Goal: Communication & Community: Answer question/provide support

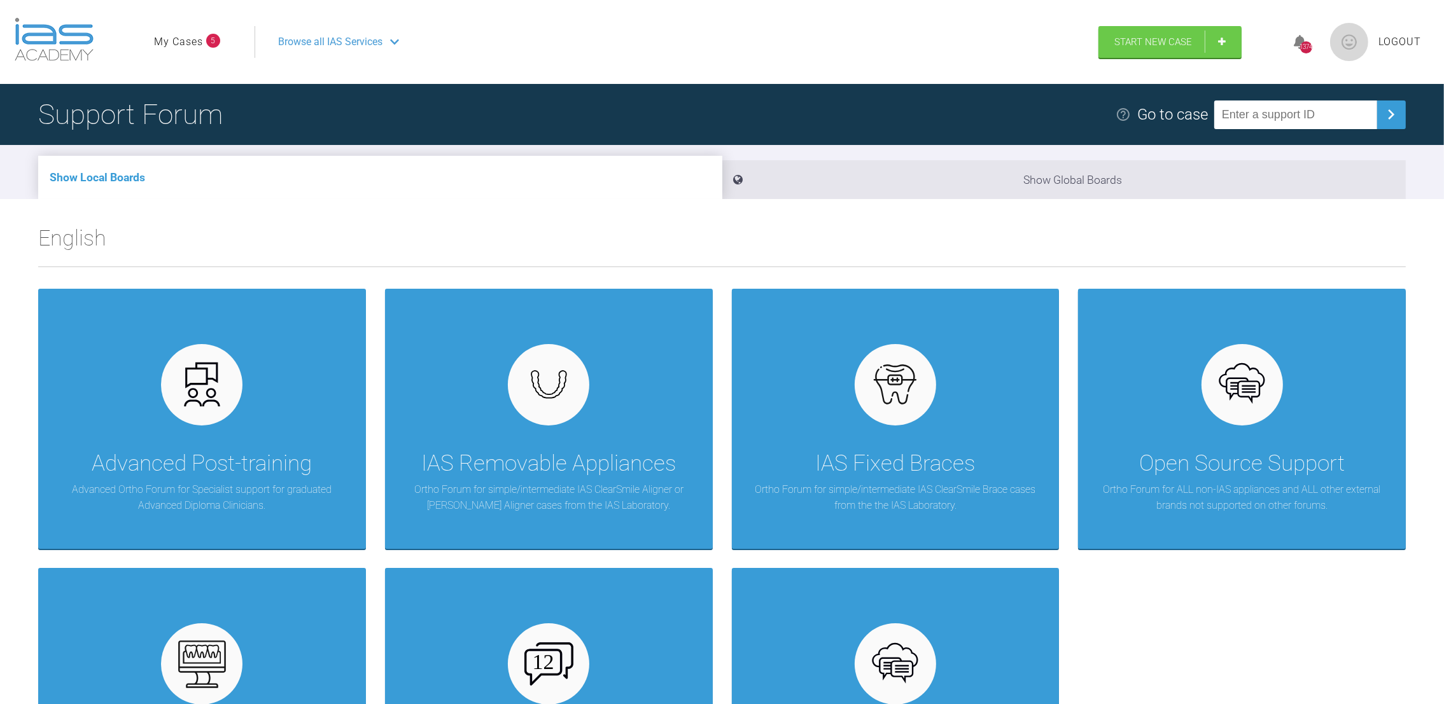
click at [183, 43] on link "My Cases" at bounding box center [178, 42] width 49 height 17
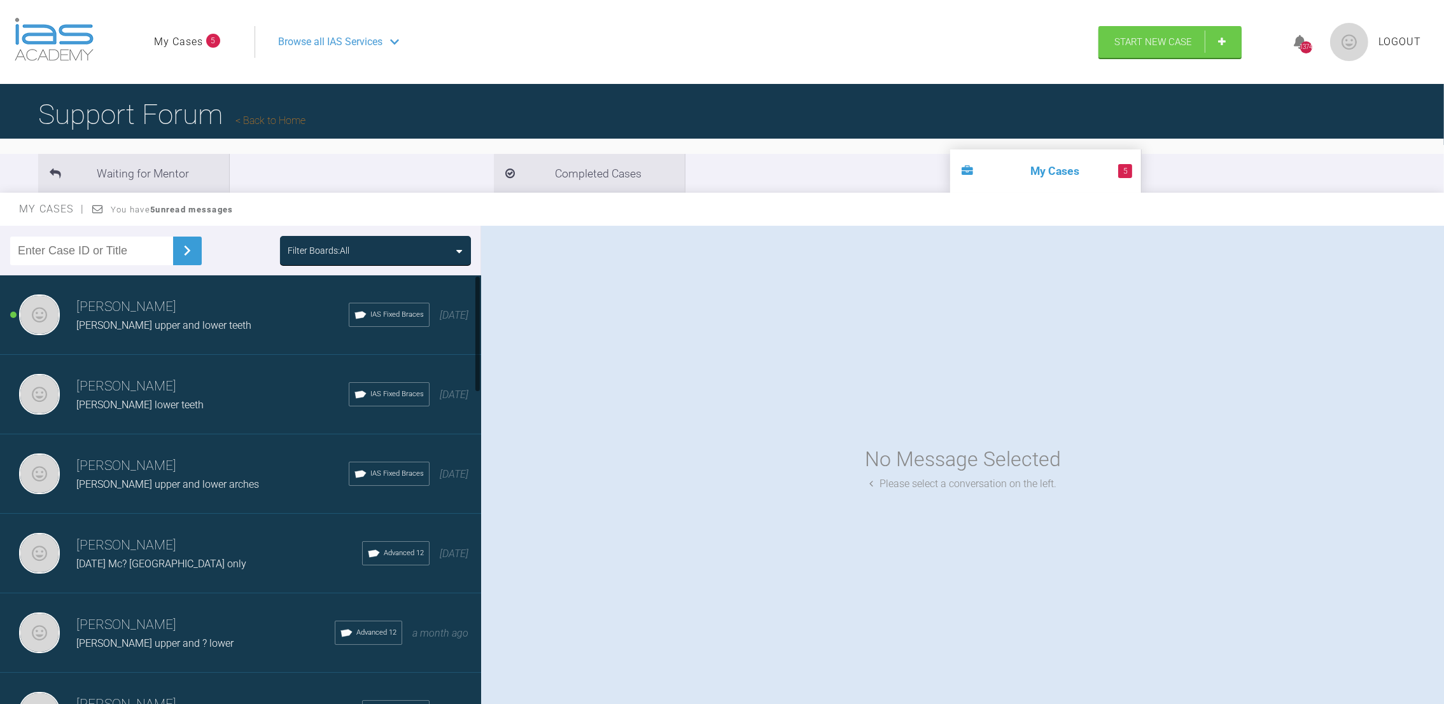
click at [136, 320] on span "[PERSON_NAME] upper and lower teeth" at bounding box center [163, 325] width 175 height 12
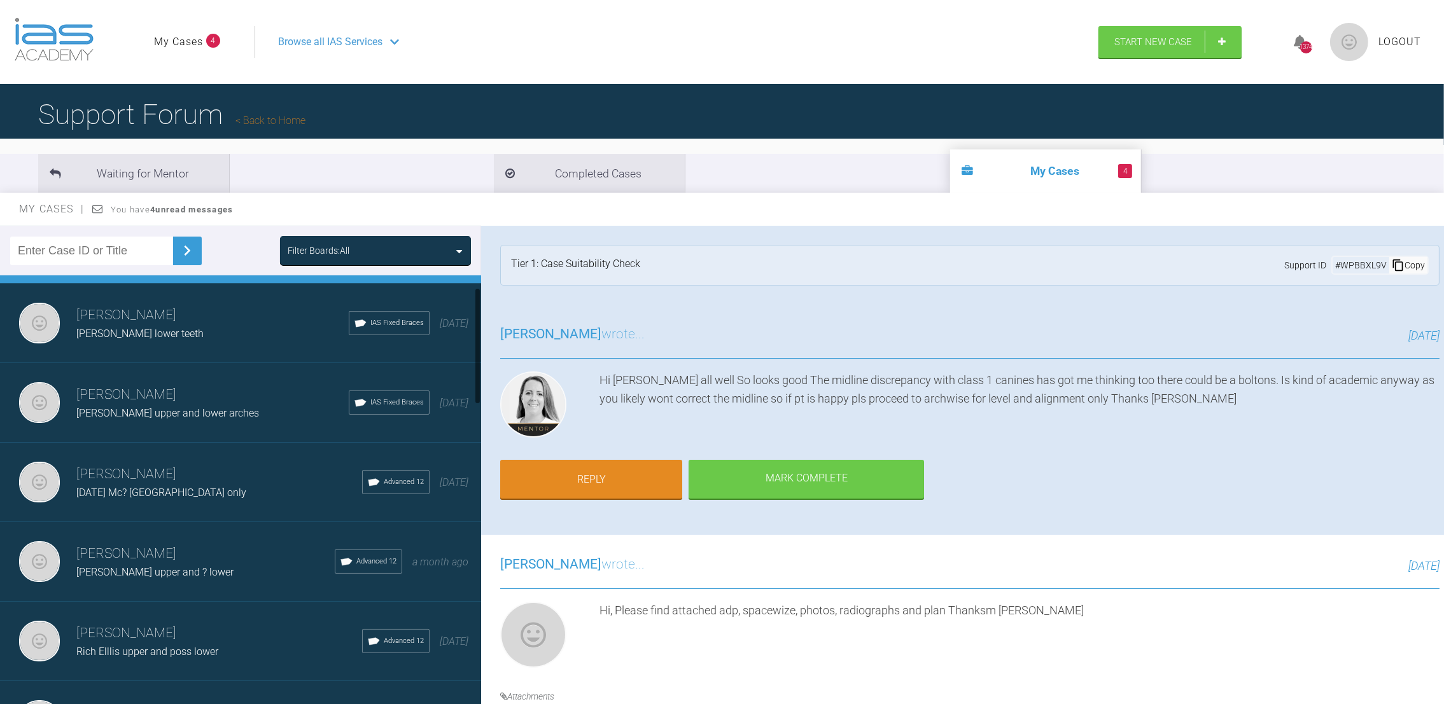
drag, startPoint x: 478, startPoint y: 316, endPoint x: 484, endPoint y: 333, distance: 18.1
click at [484, 333] on div "Filter Boards: All [PERSON_NAME] [PERSON_NAME] upper and lower teeth IAS Fixed …" at bounding box center [722, 477] width 1444 height 502
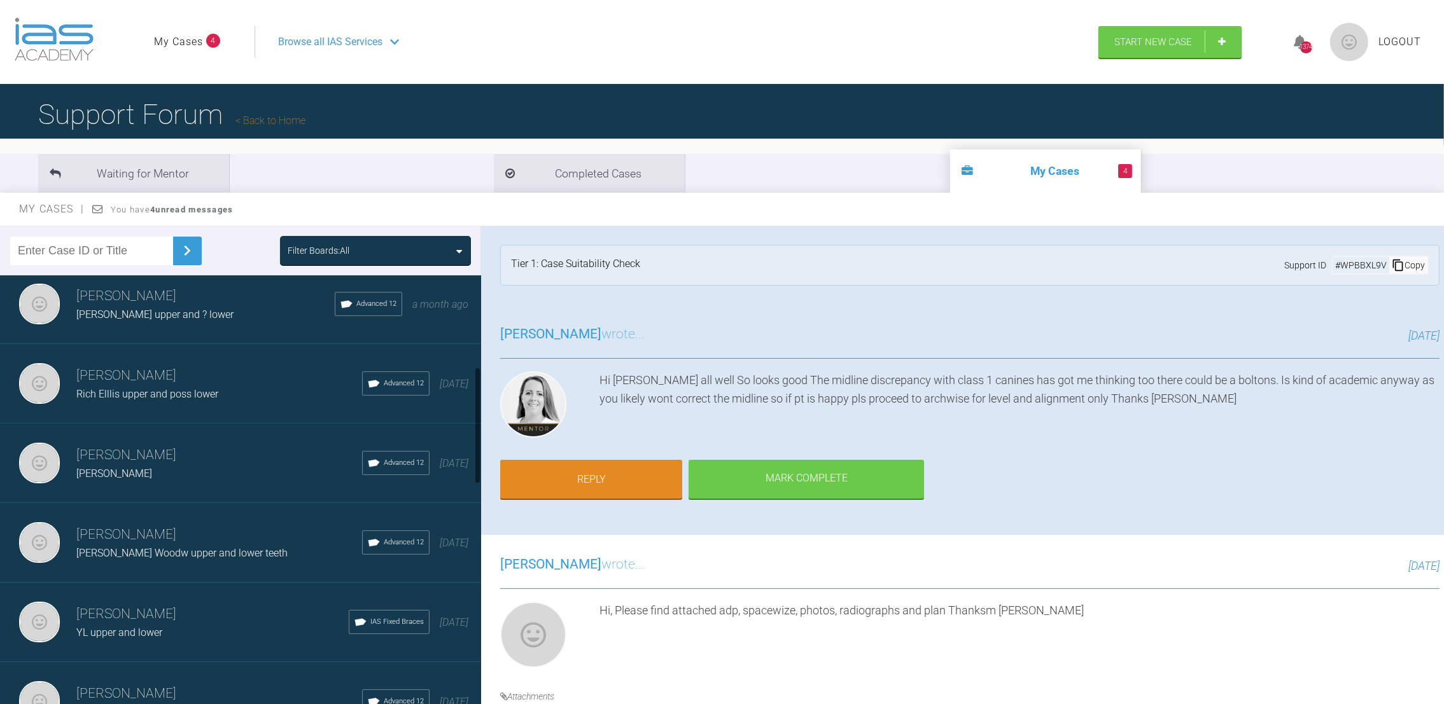
scroll to position [338, 0]
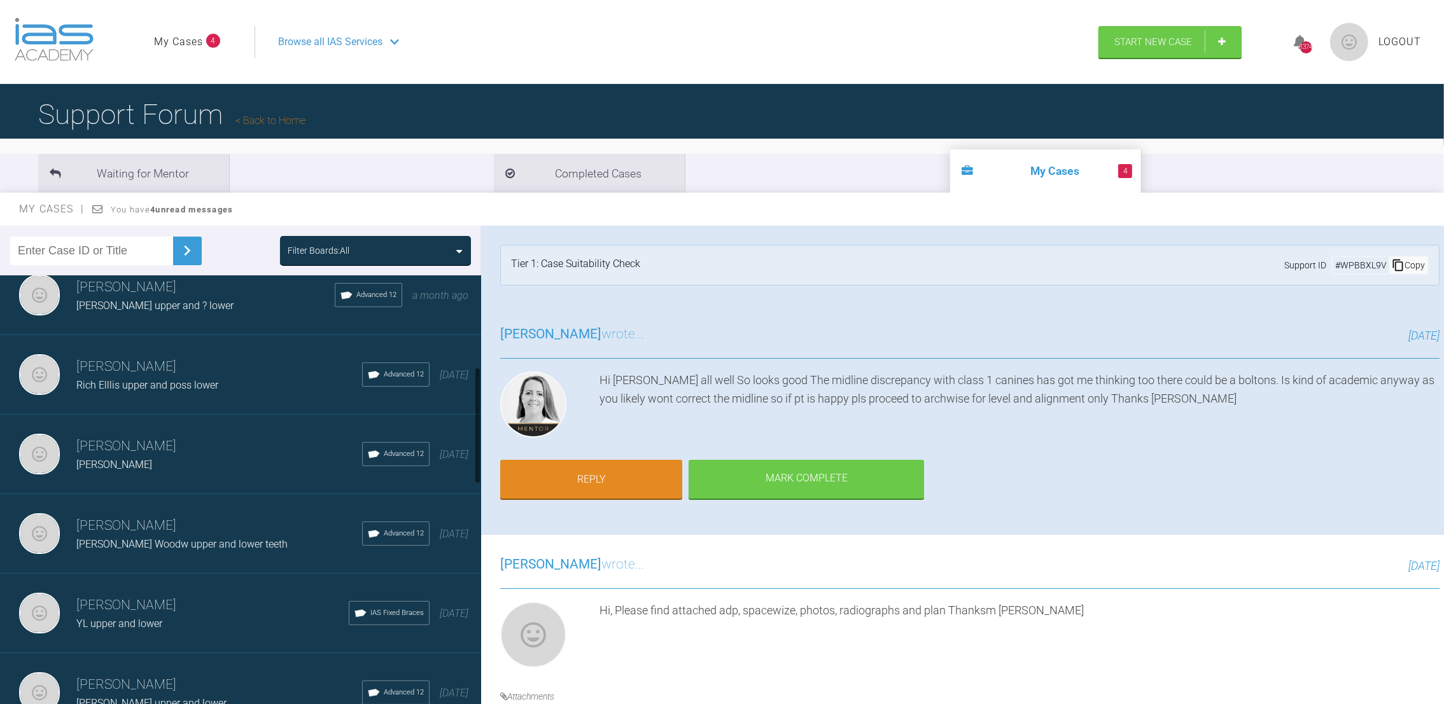
drag, startPoint x: 478, startPoint y: 322, endPoint x: 485, endPoint y: 396, distance: 74.8
click at [485, 396] on div "Filter Boards: All Neil Fearns Lauren Cran upper and lower teeth IAS Fixed Brac…" at bounding box center [722, 477] width 1444 height 502
click at [222, 526] on h3 "Neil Fearns" at bounding box center [219, 526] width 286 height 22
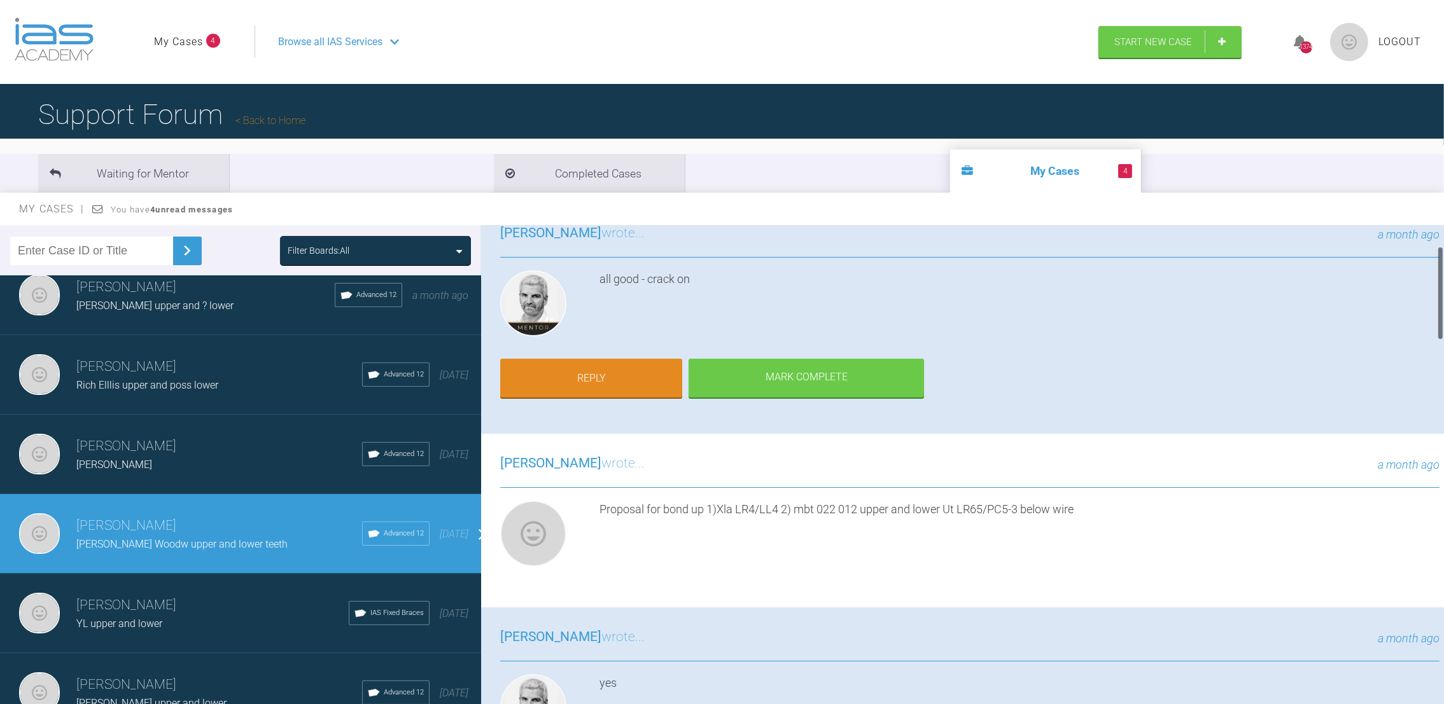
scroll to position [105, 0]
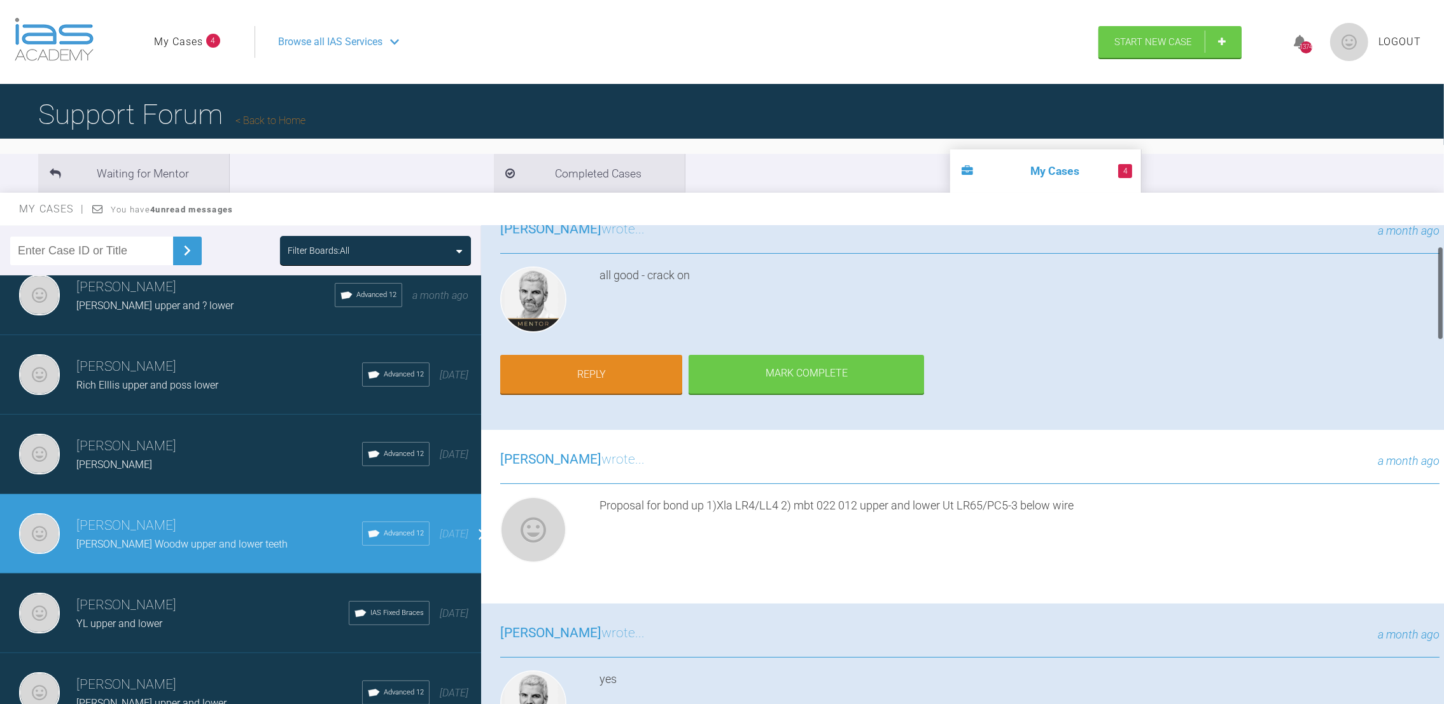
drag, startPoint x: 1438, startPoint y: 262, endPoint x: 1438, endPoint y: 282, distance: 20.4
click at [1438, 282] on div at bounding box center [1440, 293] width 4 height 94
click at [598, 366] on link "Reply" at bounding box center [591, 375] width 182 height 39
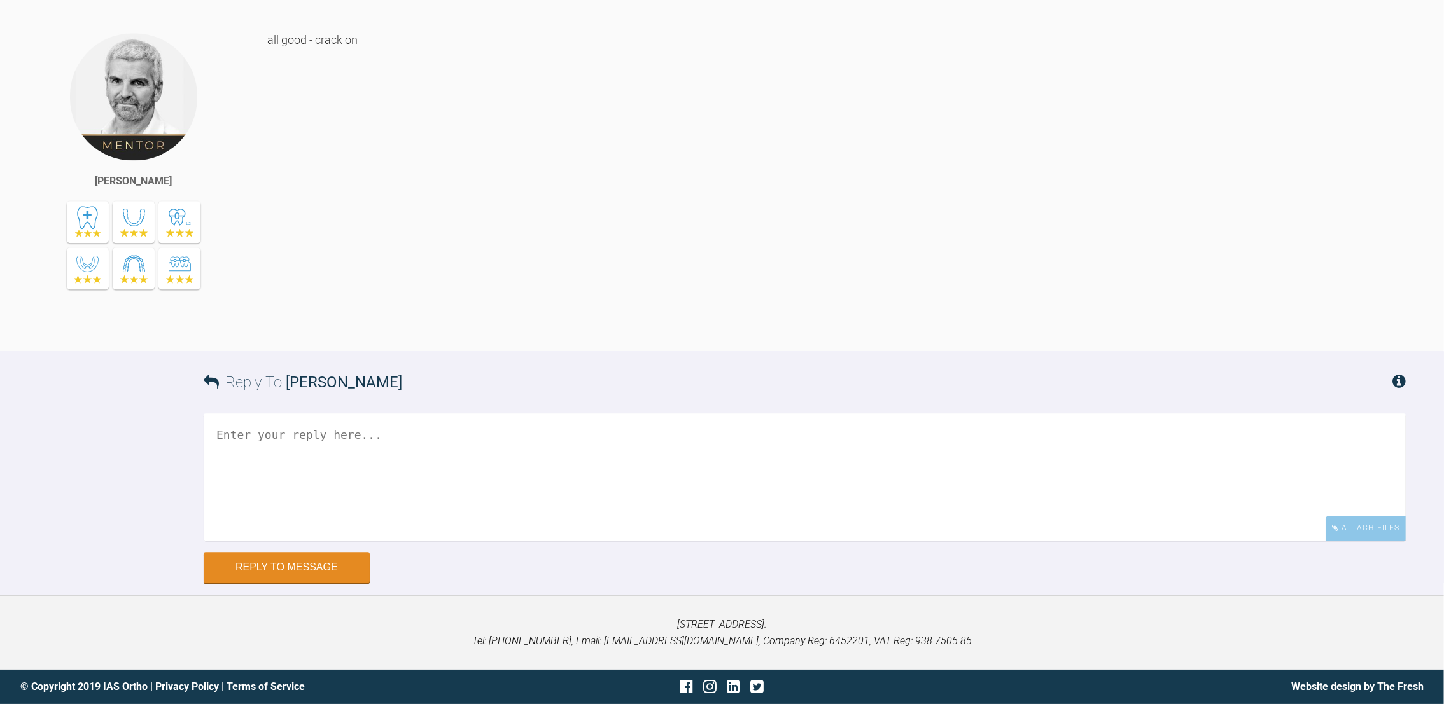
scroll to position [4712, 0]
click at [277, 451] on textarea at bounding box center [805, 477] width 1202 height 127
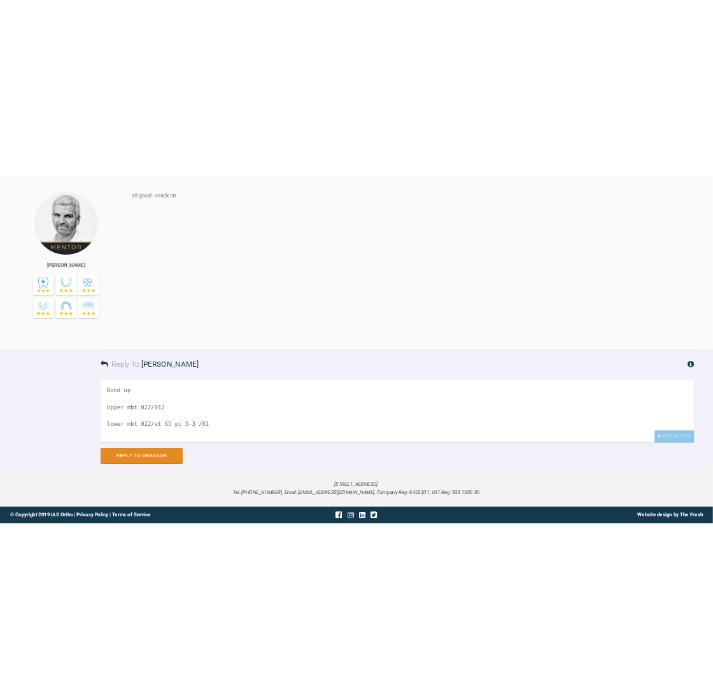
scroll to position [3, 0]
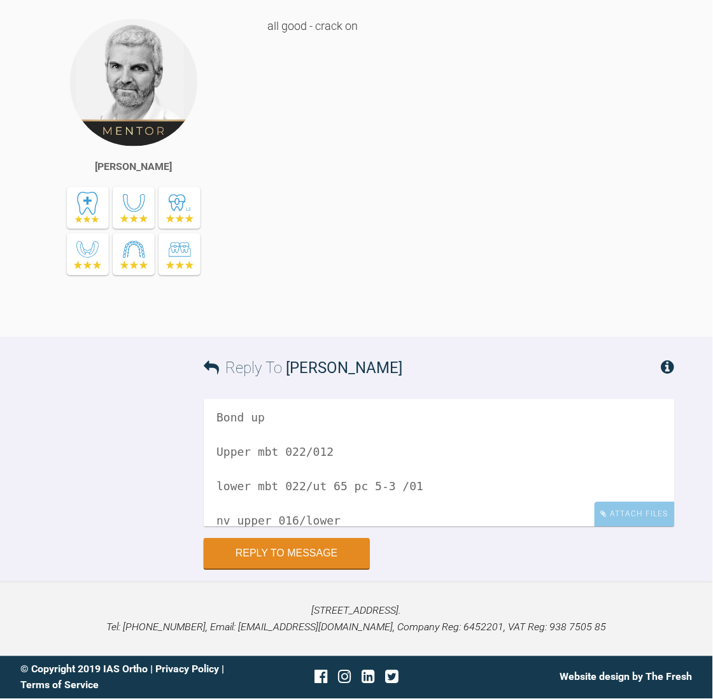
scroll to position [5513, 0]
click at [341, 518] on textarea "Bond up Upper mbt 022/012 lower mbt 022/ut 65 pc 5-3 /01 nv upper 016/lower" at bounding box center [439, 463] width 471 height 127
click at [560, 261] on div "all good - crack on" at bounding box center [470, 168] width 407 height 300
click at [403, 527] on textarea "Bond up Upper mbt 022/012 lower mbt 022/ut 65 pc 5-3 /01 nv upper 016/lower 016…" at bounding box center [439, 463] width 471 height 127
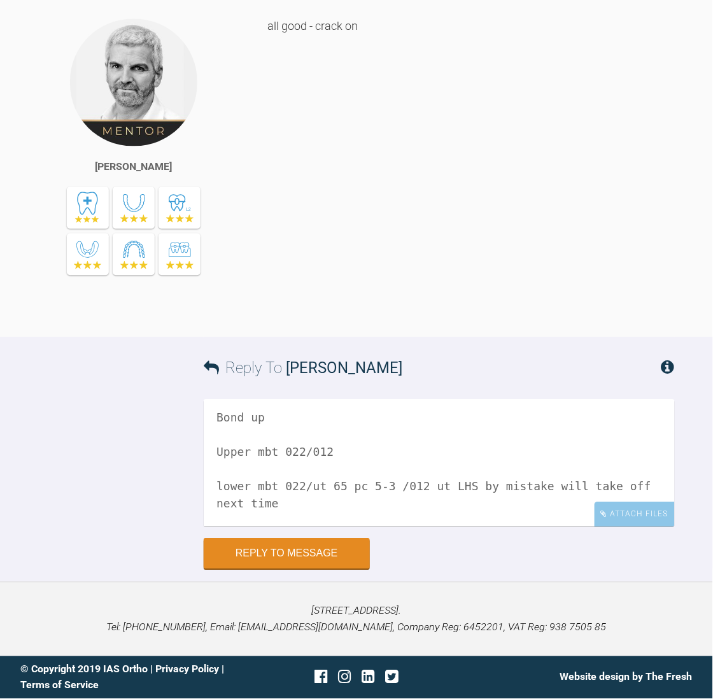
drag, startPoint x: 675, startPoint y: 511, endPoint x: 675, endPoint y: 520, distance: 9.5
click at [675, 520] on div "Reply To Ross Hobson Bond up Upper mbt 022/012 lower mbt 022/ut 65 pc 5-3 /012 …" at bounding box center [356, 453] width 713 height 232
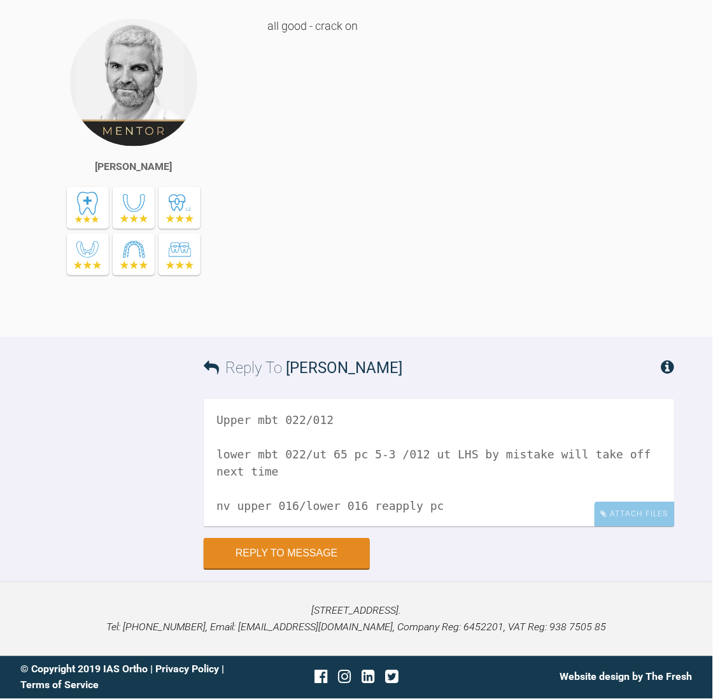
click at [429, 527] on textarea "Bond up Upper mbt 022/012 lower mbt 022/ut 65 pc 5-3 /012 ut LHS by mistake wil…" at bounding box center [439, 463] width 471 height 127
type textarea "Bond up Upper mbt 022/012 lower mbt 022/ut 65 pc 5-3 /012 ut LHS by mistake wil…"
click at [656, 527] on div "Attach Files" at bounding box center [634, 514] width 80 height 25
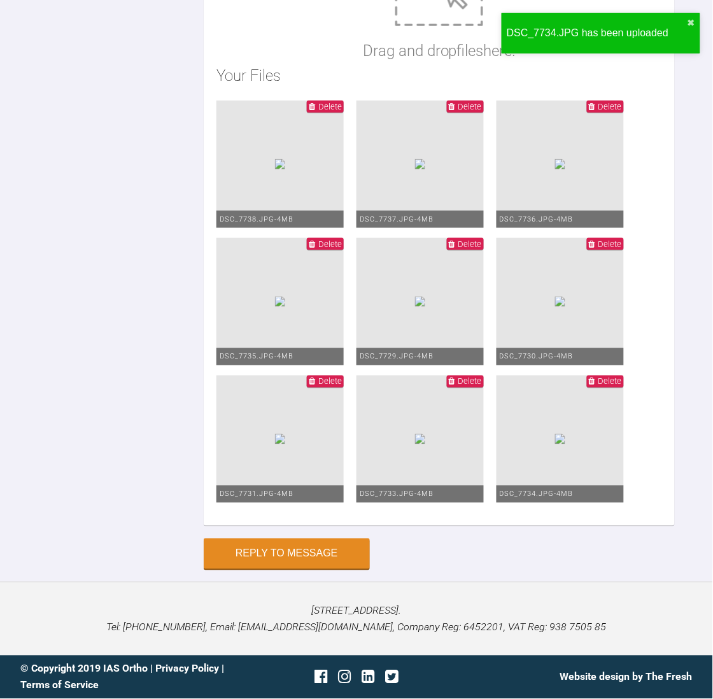
scroll to position [6307, 0]
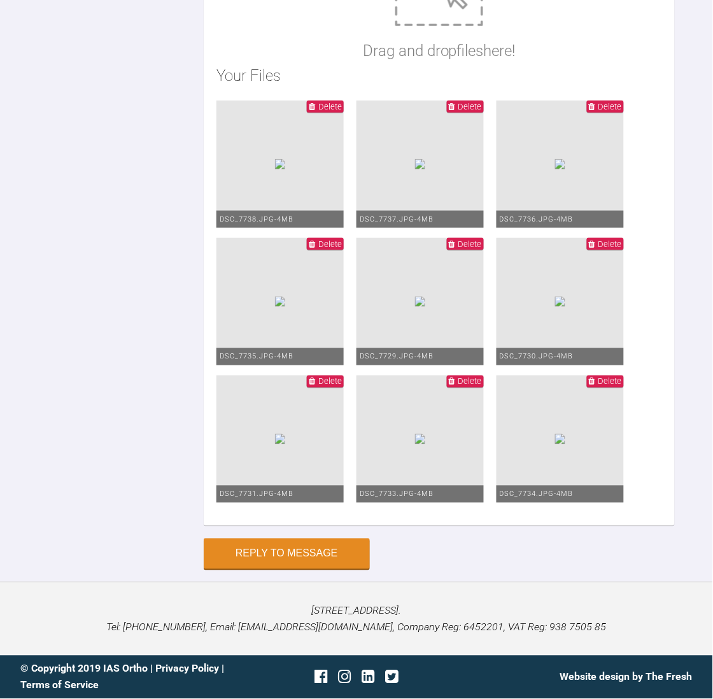
click at [564, 513] on ul "Delete DSC_7738.JPG - 4MB Delete DSC_7737.JPG - 4MB Delete DSC_7736.JPG - 4MB D…" at bounding box center [438, 307] width 445 height 412
click at [325, 570] on button "Reply to Message" at bounding box center [287, 555] width 166 height 31
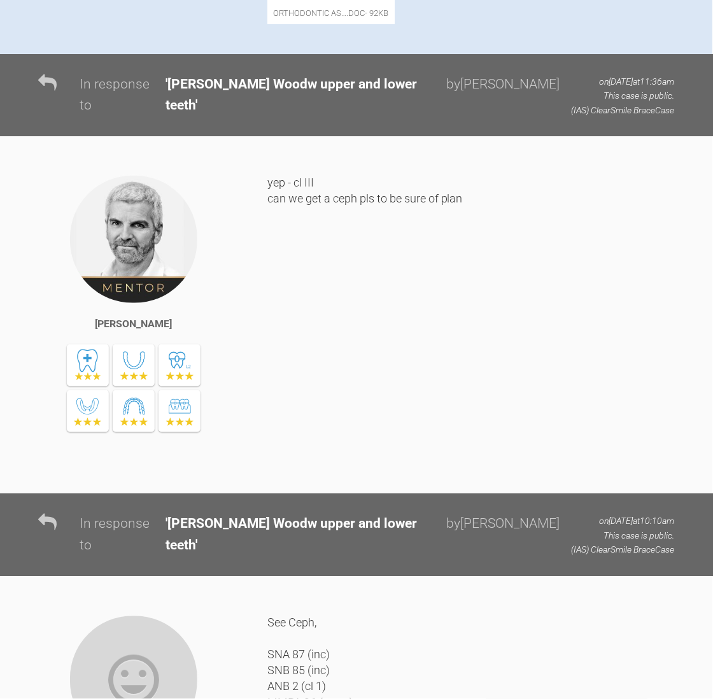
scroll to position [0, 0]
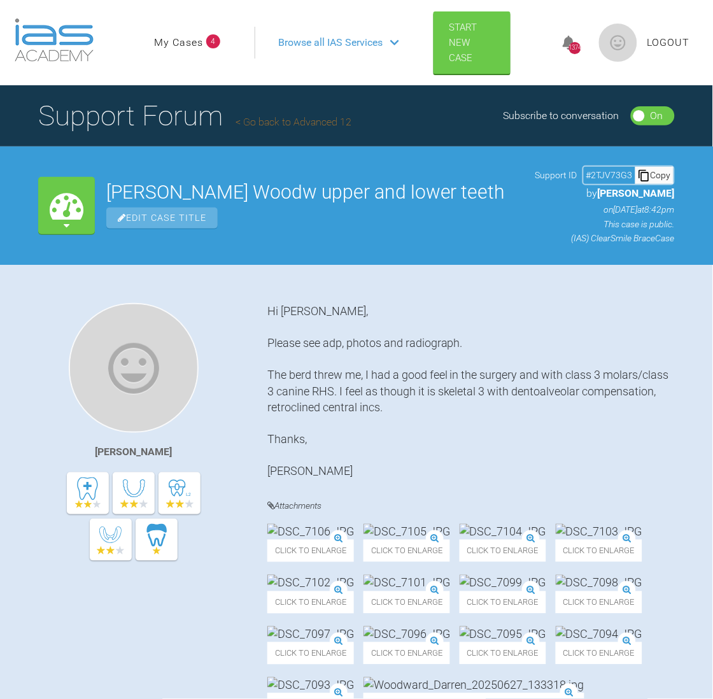
click at [194, 40] on link "My Cases" at bounding box center [178, 42] width 49 height 17
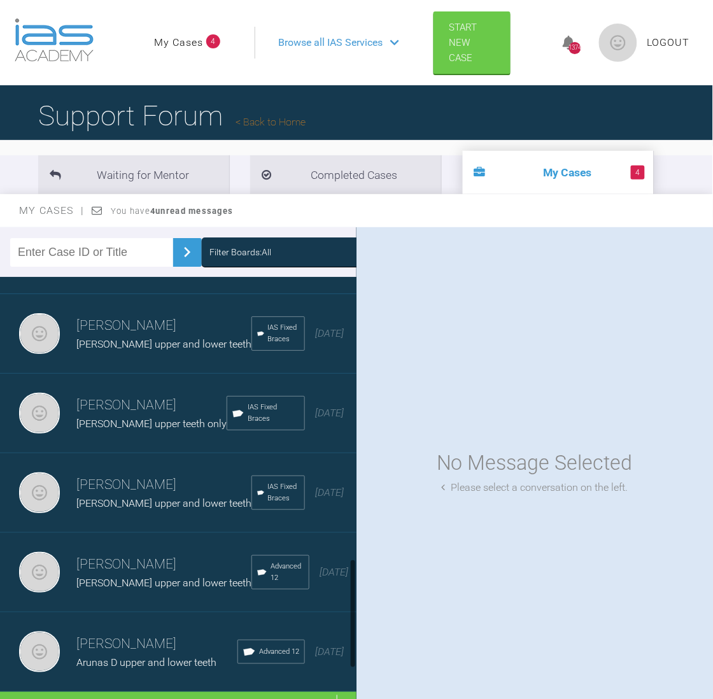
scroll to position [1223, 0]
drag, startPoint x: 352, startPoint y: 303, endPoint x: 356, endPoint y: 664, distance: 360.7
click at [356, 664] on div at bounding box center [352, 496] width 7 height 439
click at [221, 692] on div "Load more" at bounding box center [185, 711] width 371 height 39
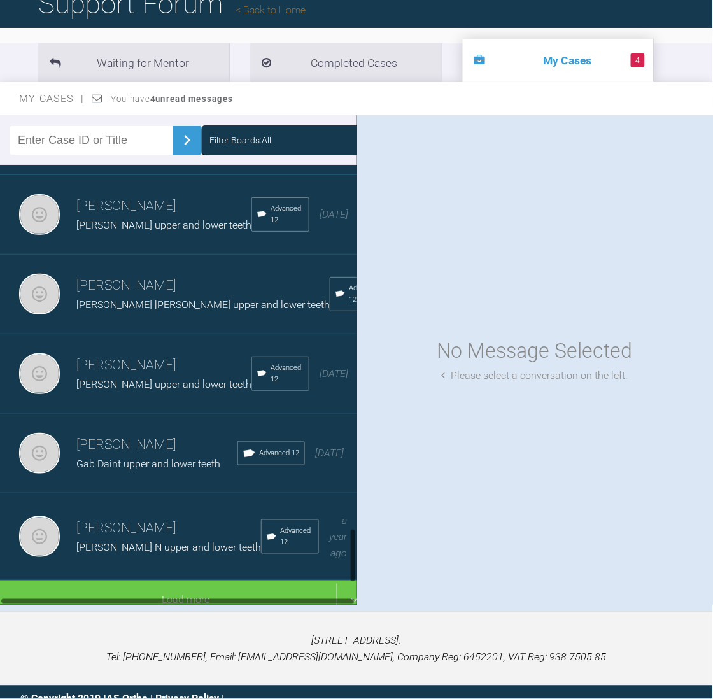
scroll to position [2887, 0]
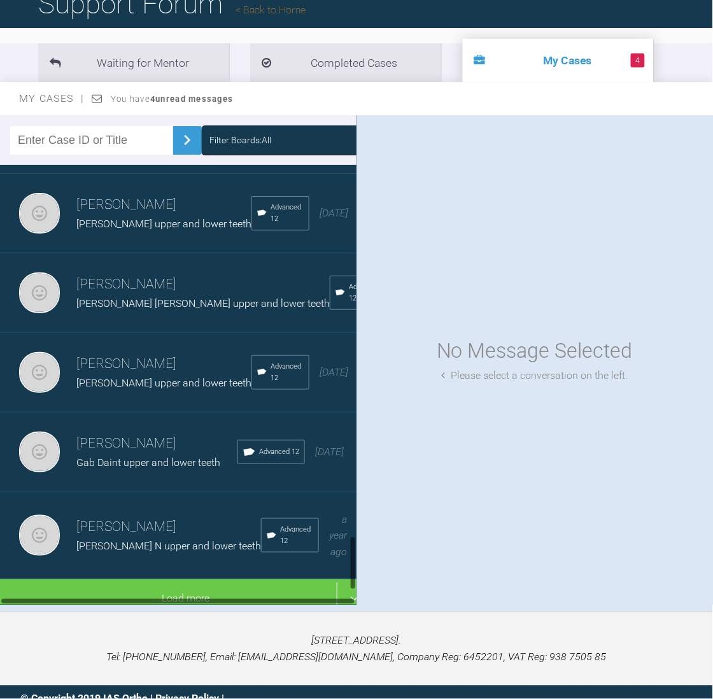
drag, startPoint x: 352, startPoint y: 335, endPoint x: 354, endPoint y: 556, distance: 220.8
click at [354, 556] on div at bounding box center [353, 563] width 4 height 54
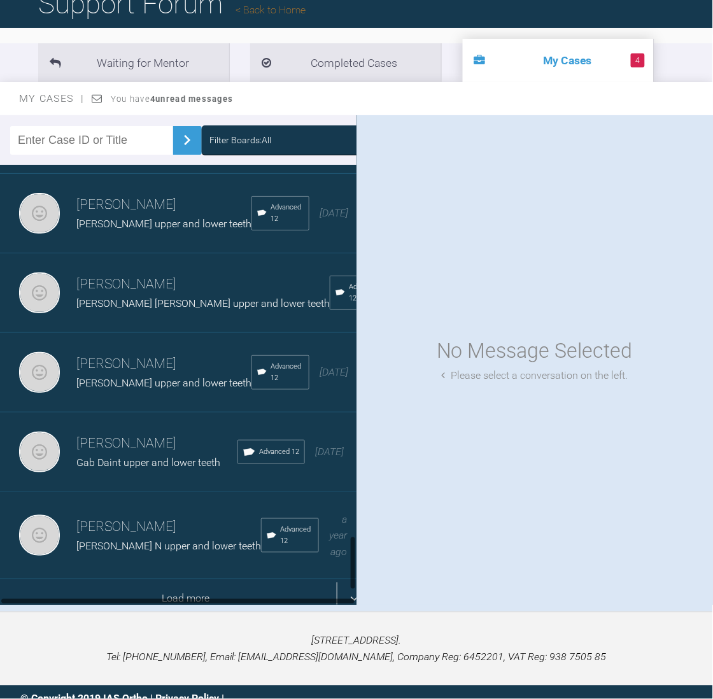
click at [174, 579] on div "Load more" at bounding box center [185, 598] width 371 height 39
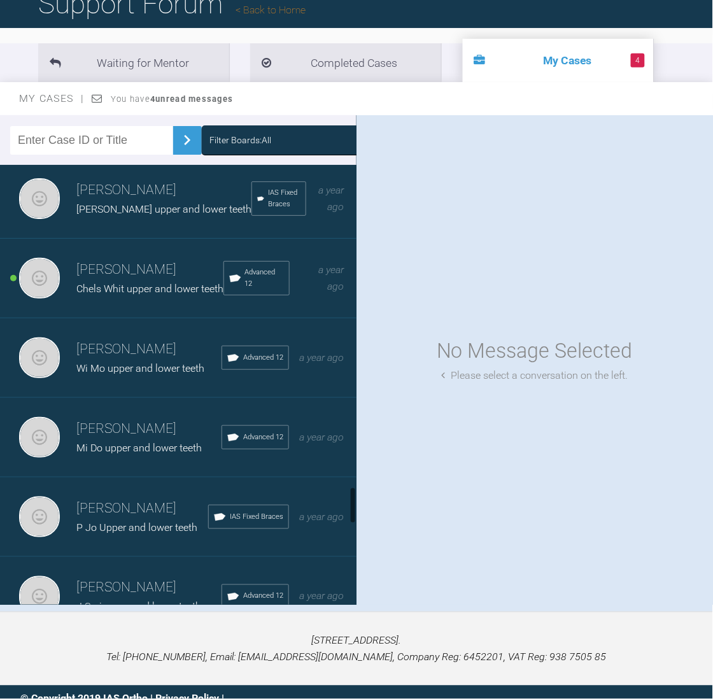
drag, startPoint x: 352, startPoint y: 429, endPoint x: 331, endPoint y: 503, distance: 75.9
click at [331, 503] on div "Neil Fearns Lauren Cran upper and lower teeth IAS Fixed Braces 5 days ago Neil …" at bounding box center [178, 384] width 356 height 439
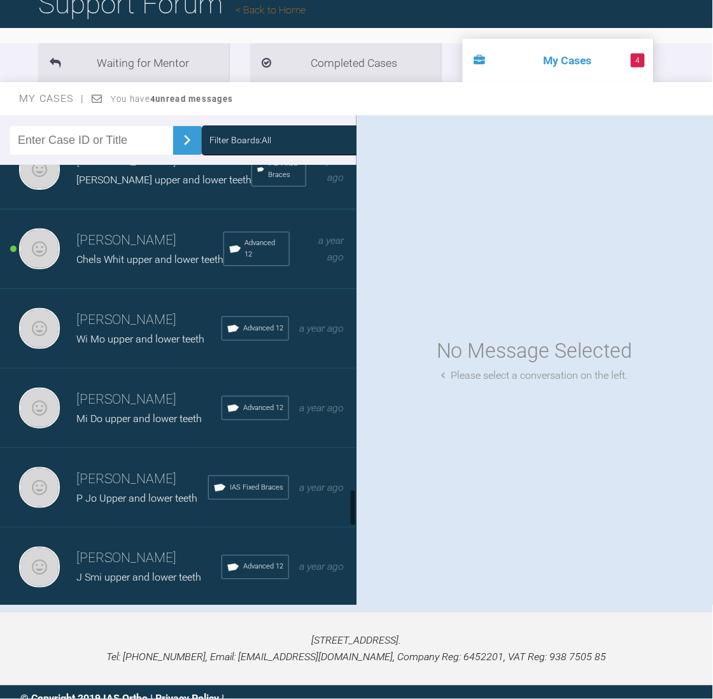
click at [163, 265] on span "Chels Whit upper and lower teeth" at bounding box center [149, 259] width 147 height 12
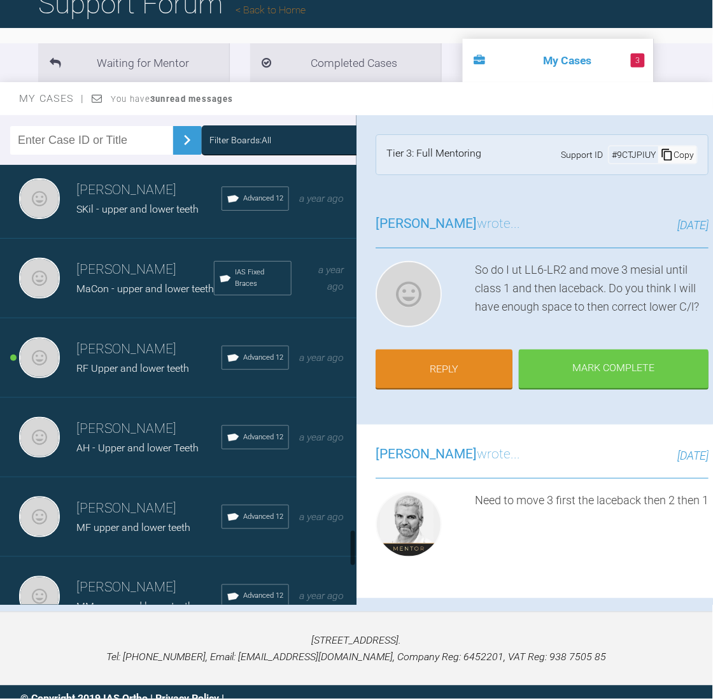
drag, startPoint x: 352, startPoint y: 499, endPoint x: 357, endPoint y: 538, distance: 39.1
click at [357, 538] on div "Filter Boards: All Neil Fearns Lauren Cran upper and lower teeth IAS Fixed Brac…" at bounding box center [356, 363] width 713 height 496
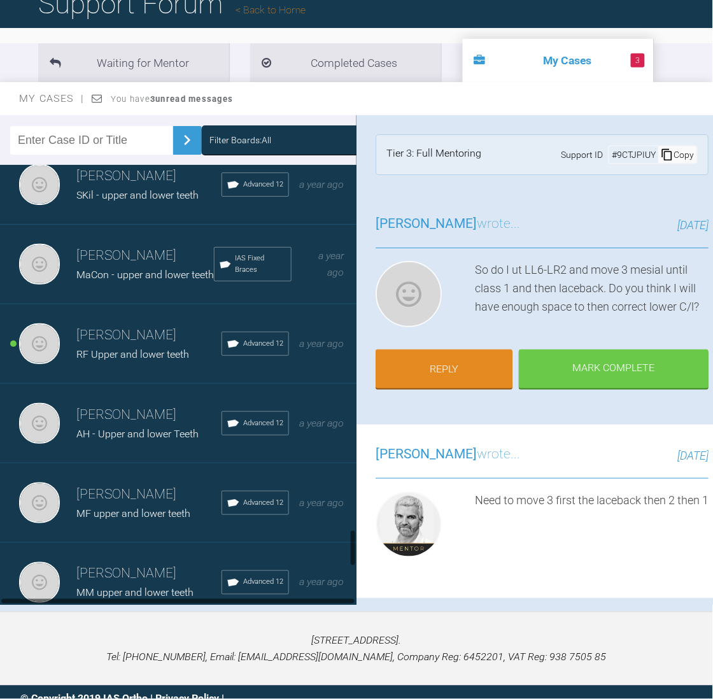
click at [102, 360] on span "RF Upper and lower teeth" at bounding box center [132, 354] width 113 height 12
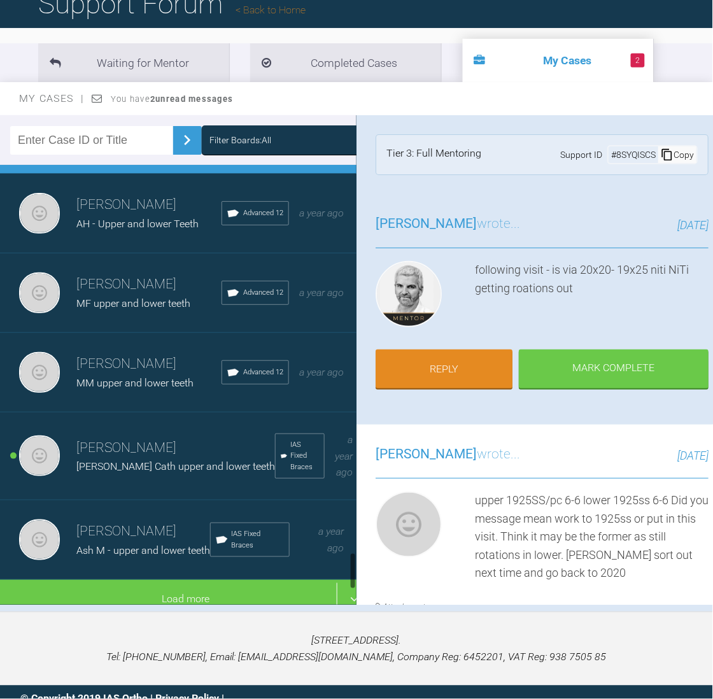
scroll to position [4460, 0]
drag, startPoint x: 353, startPoint y: 532, endPoint x: 351, endPoint y: 560, distance: 28.1
click at [351, 560] on div at bounding box center [353, 570] width 4 height 37
click at [129, 437] on h3 "Neil Fearns" at bounding box center [175, 448] width 198 height 22
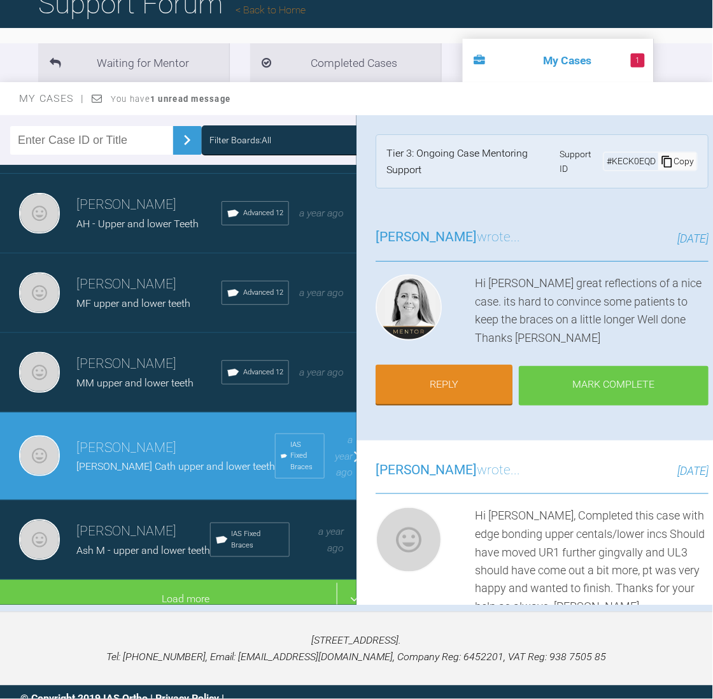
click at [604, 375] on div "Mark Complete" at bounding box center [614, 385] width 190 height 39
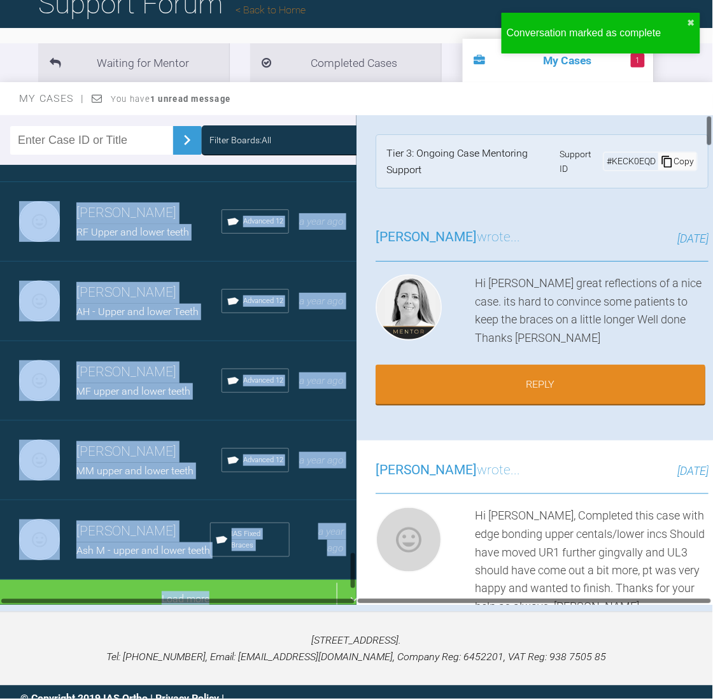
scroll to position [0, 35]
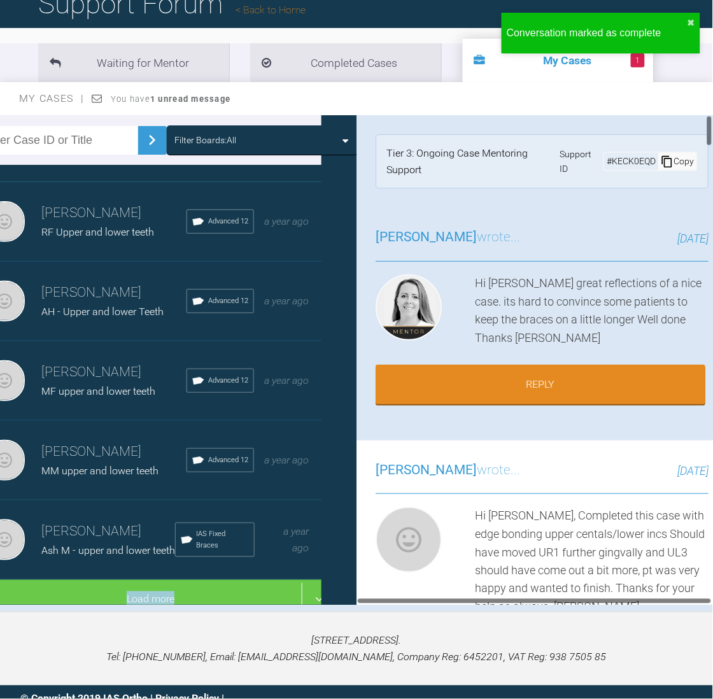
drag, startPoint x: 348, startPoint y: 563, endPoint x: 352, endPoint y: 527, distance: 36.5
click at [352, 527] on div "Filter Boards: All Neil Fearns Lauren Cran upper and lower teeth IAS Fixed Brac…" at bounding box center [178, 359] width 356 height 489
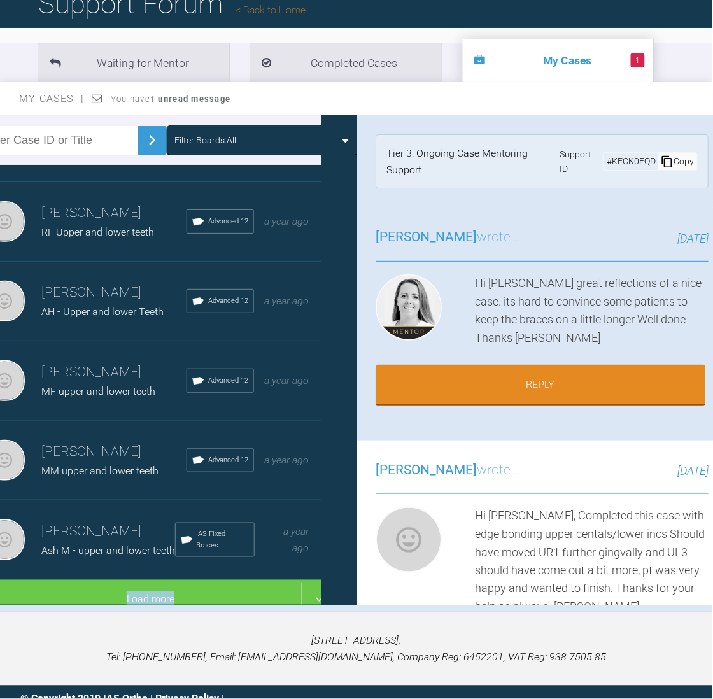
scroll to position [0, 0]
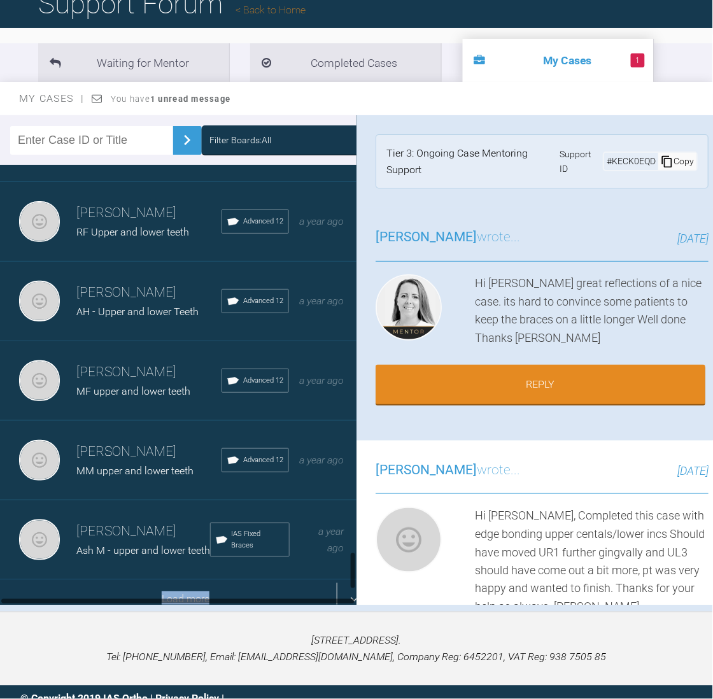
click at [225, 580] on div "Load more" at bounding box center [185, 599] width 371 height 39
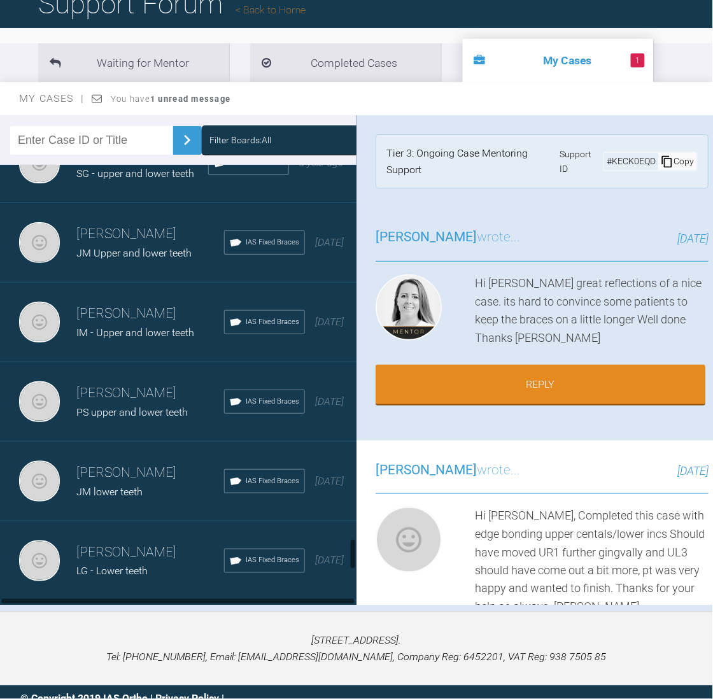
scroll to position [5109, 0]
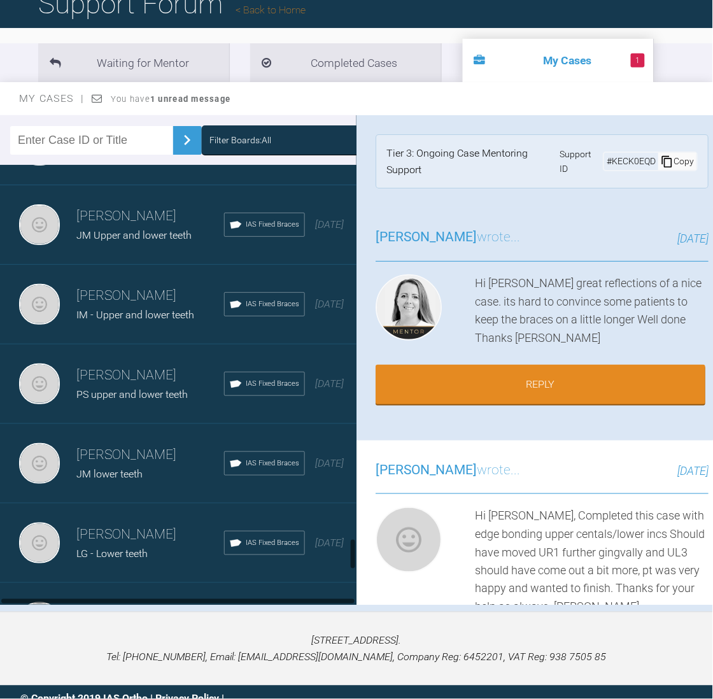
drag, startPoint x: 352, startPoint y: 503, endPoint x: 354, endPoint y: 549, distance: 46.5
click at [354, 549] on div at bounding box center [353, 553] width 4 height 31
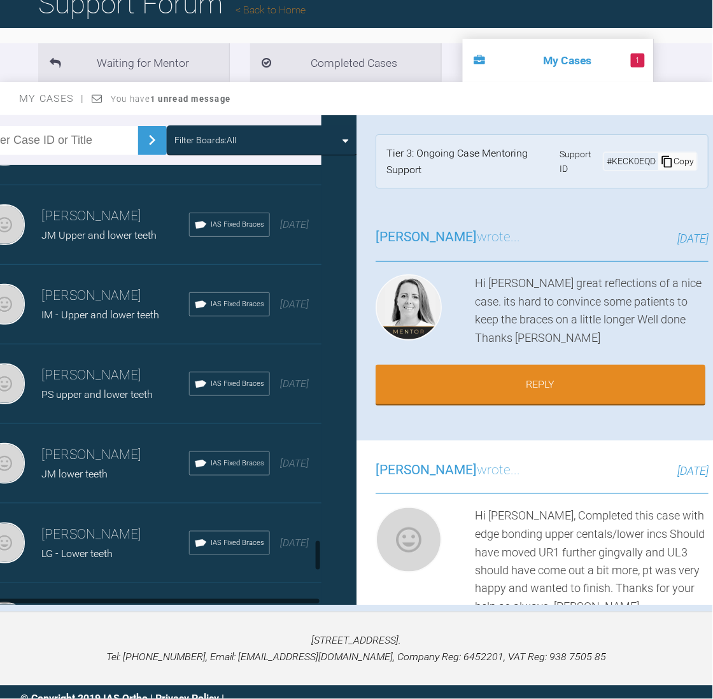
drag, startPoint x: 345, startPoint y: 540, endPoint x: 306, endPoint y: 544, distance: 39.7
click at [306, 544] on div "Neil Fearns LG - Lower teeth IAS Fixed Braces 2 years ago" at bounding box center [150, 543] width 371 height 80
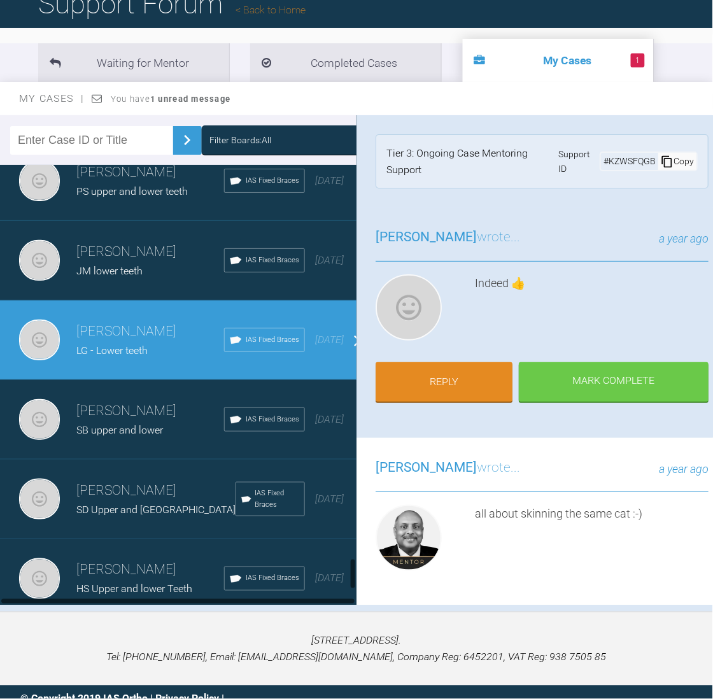
scroll to position [5364, 0]
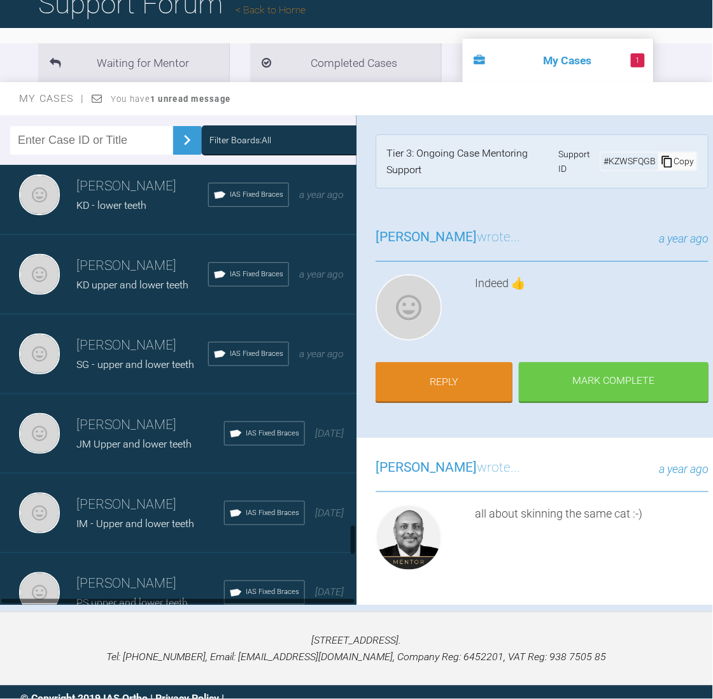
drag, startPoint x: 350, startPoint y: 552, endPoint x: 359, endPoint y: 530, distance: 23.6
click at [359, 530] on div "Filter Boards: All Neil Fearns Lauren Cran upper and lower teeth IAS Fixed Brac…" at bounding box center [356, 363] width 713 height 496
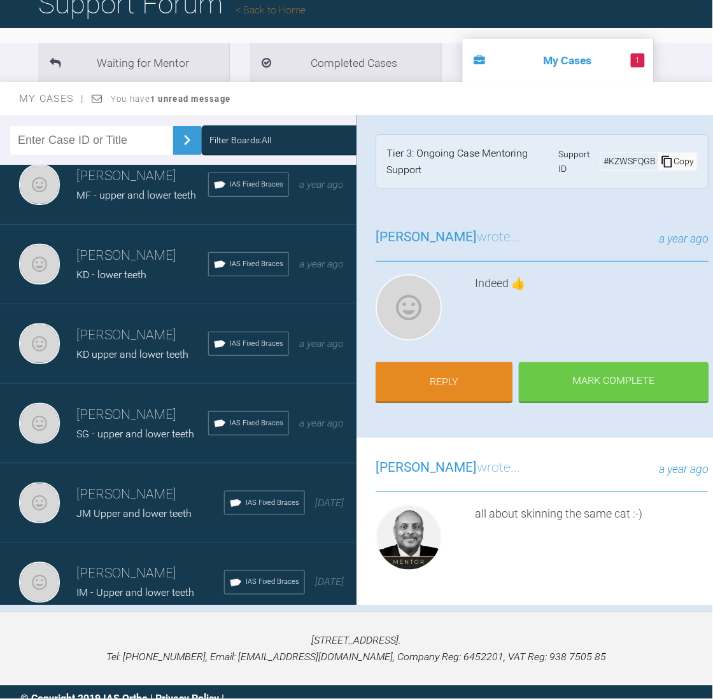
click at [148, 426] on h3 "Neil Fearns" at bounding box center [142, 415] width 132 height 22
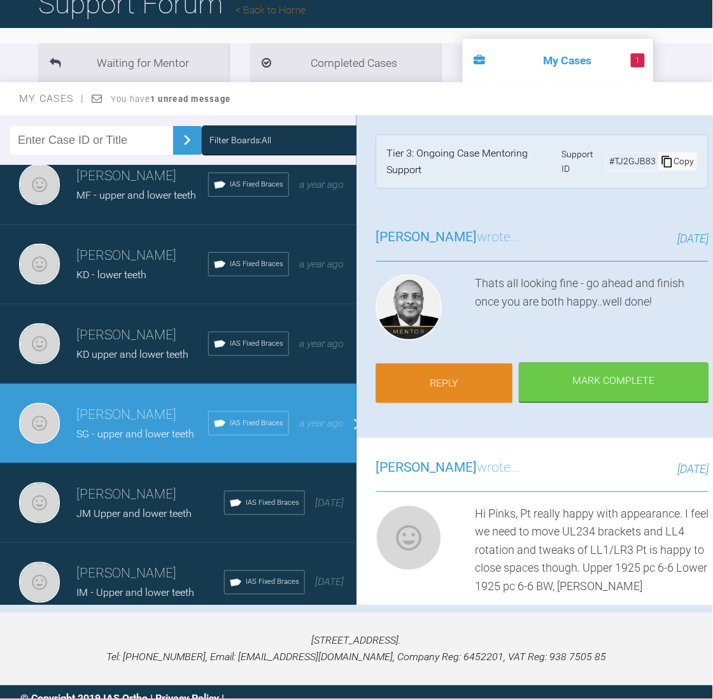
click at [456, 370] on link "Reply" at bounding box center [443, 382] width 137 height 39
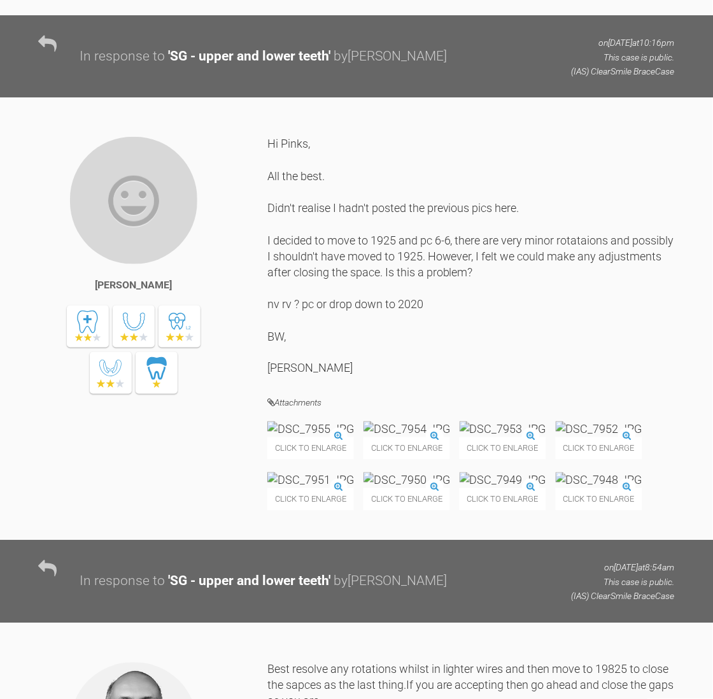
scroll to position [17467, 0]
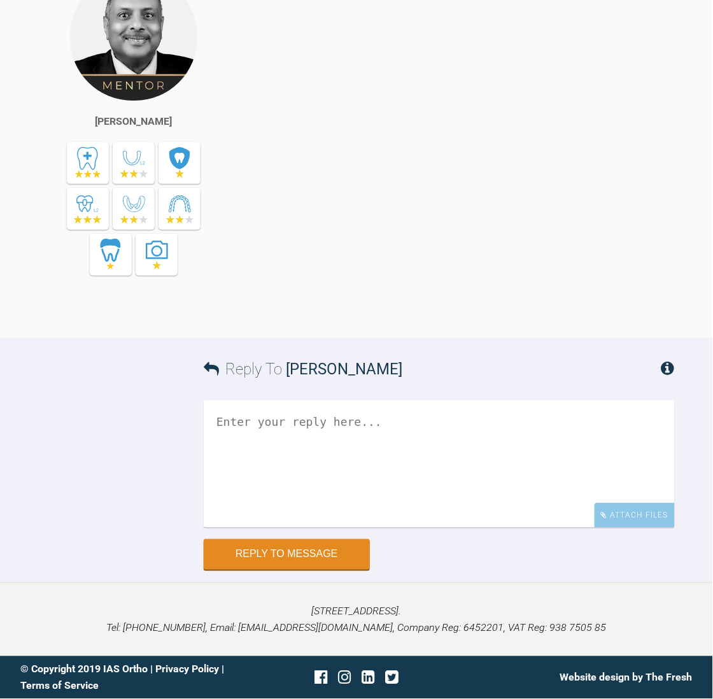
click at [367, 449] on textarea at bounding box center [439, 463] width 471 height 127
click at [478, 452] on textarea "Hi Pinks, Finished case. Just completing on here." at bounding box center [439, 463] width 471 height 127
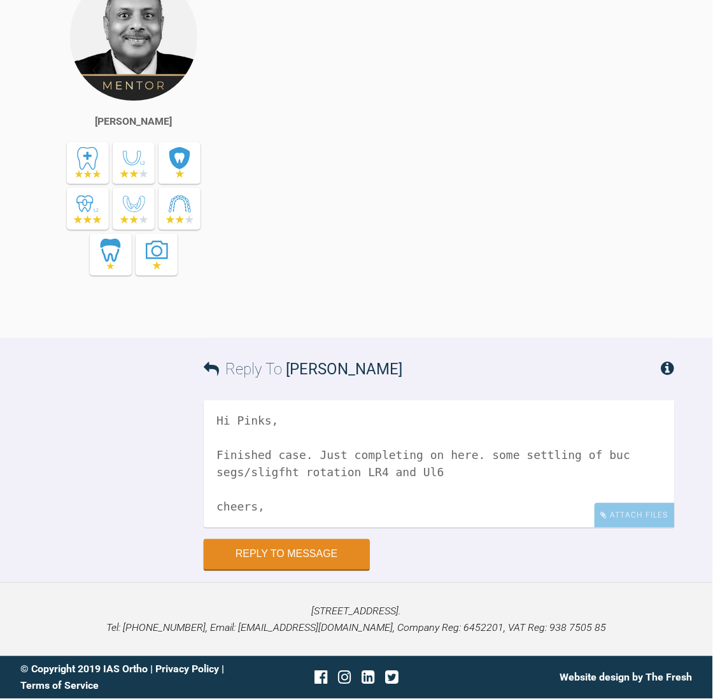
scroll to position [21, 0]
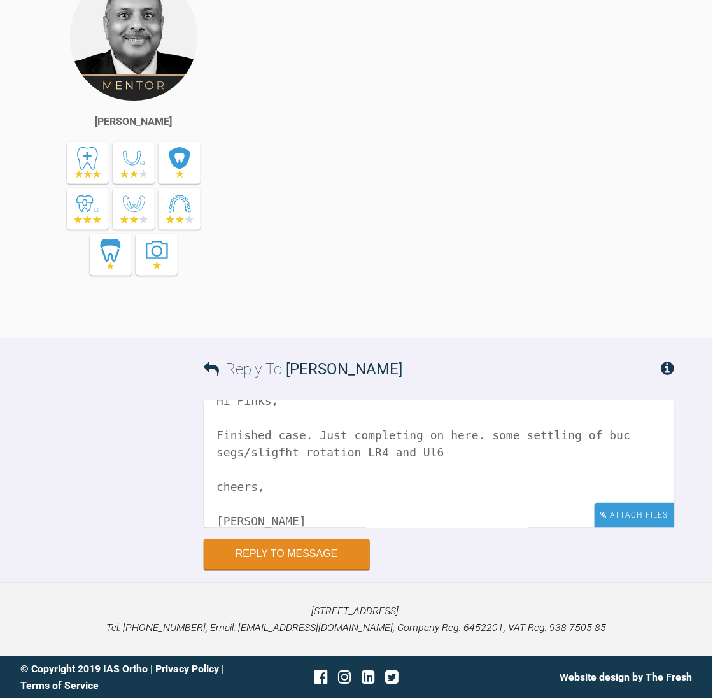
type textarea "Hi Pinks, Finished case. Just completing on here. some settling of buc segs/sli…"
click at [648, 504] on div "Attach Files" at bounding box center [634, 515] width 80 height 25
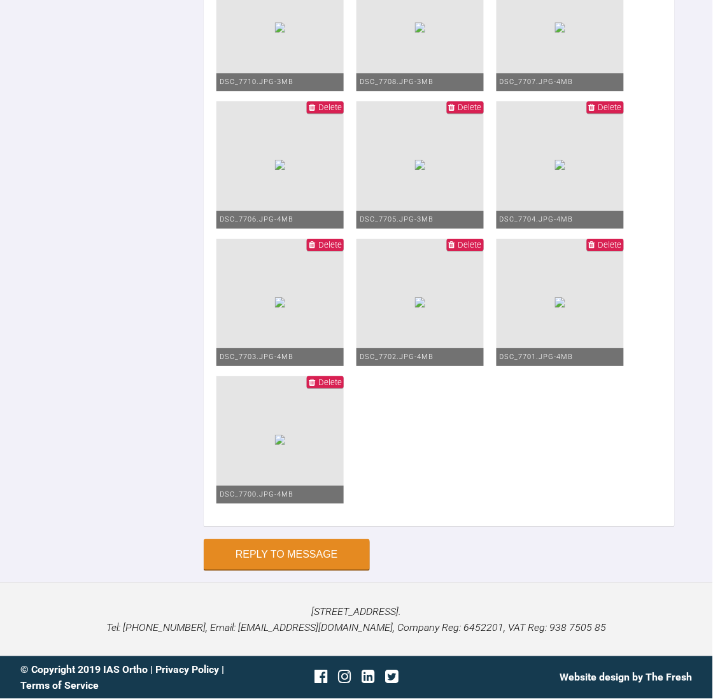
scroll to position [18337, 0]
click at [269, 552] on button "Reply to Message" at bounding box center [287, 555] width 166 height 31
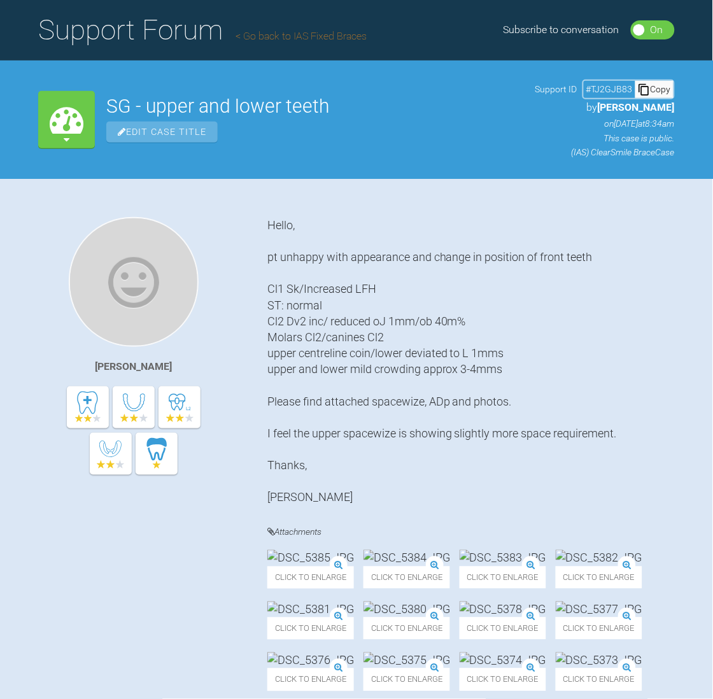
scroll to position [0, 0]
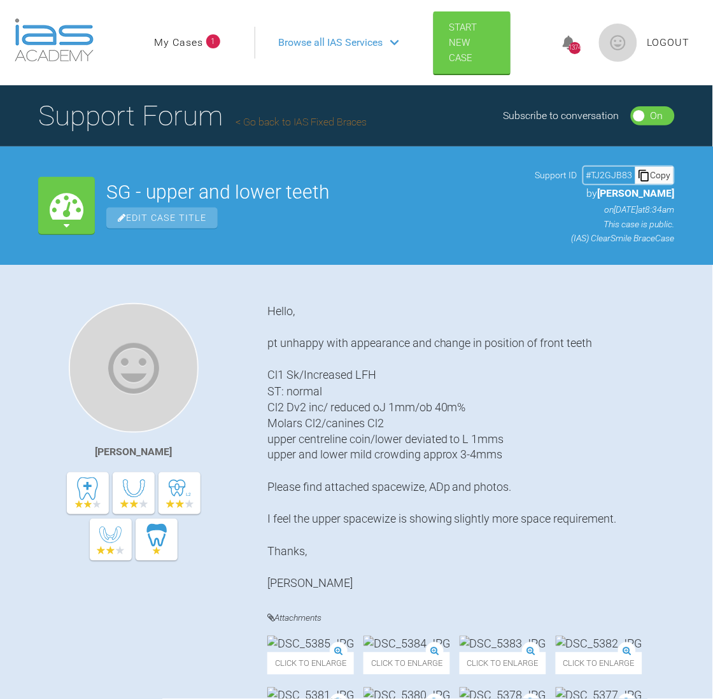
click at [176, 41] on link "My Cases" at bounding box center [178, 42] width 49 height 17
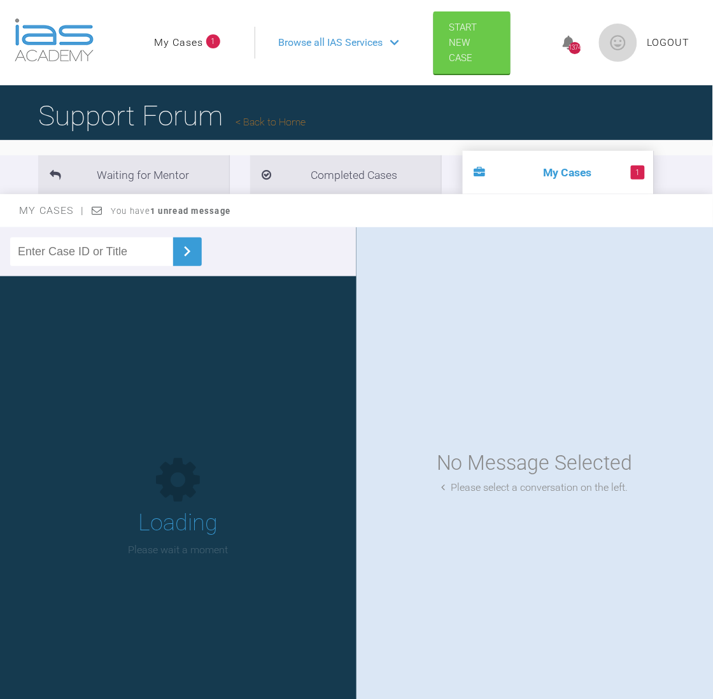
click at [176, 41] on link "My Cases" at bounding box center [178, 42] width 49 height 17
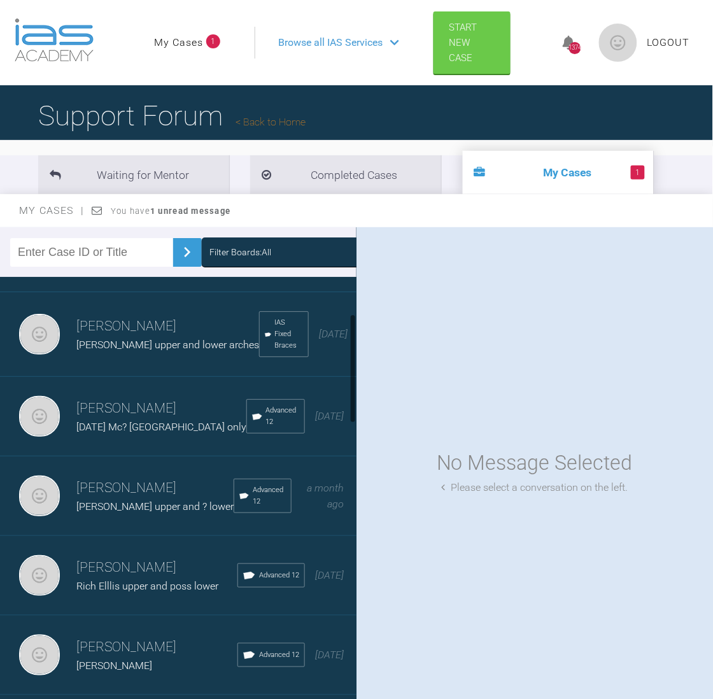
scroll to position [154, 0]
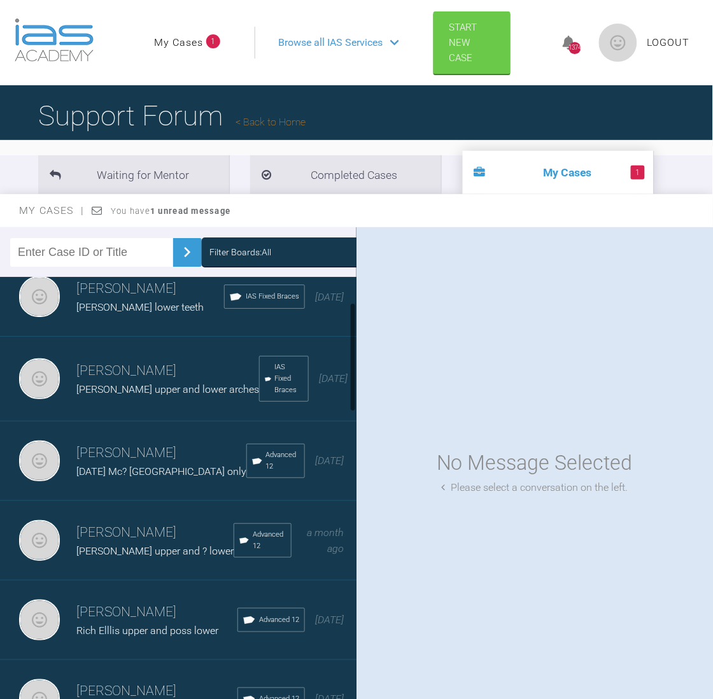
drag, startPoint x: 354, startPoint y: 303, endPoint x: 352, endPoint y: 330, distance: 27.4
click at [352, 330] on div at bounding box center [353, 356] width 4 height 109
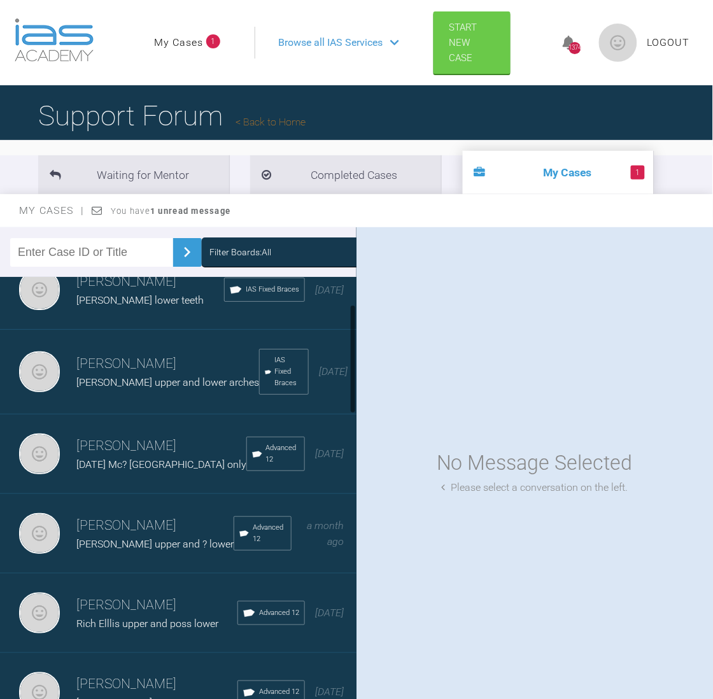
click at [116, 363] on h3 "Neil Fearns" at bounding box center [167, 364] width 183 height 22
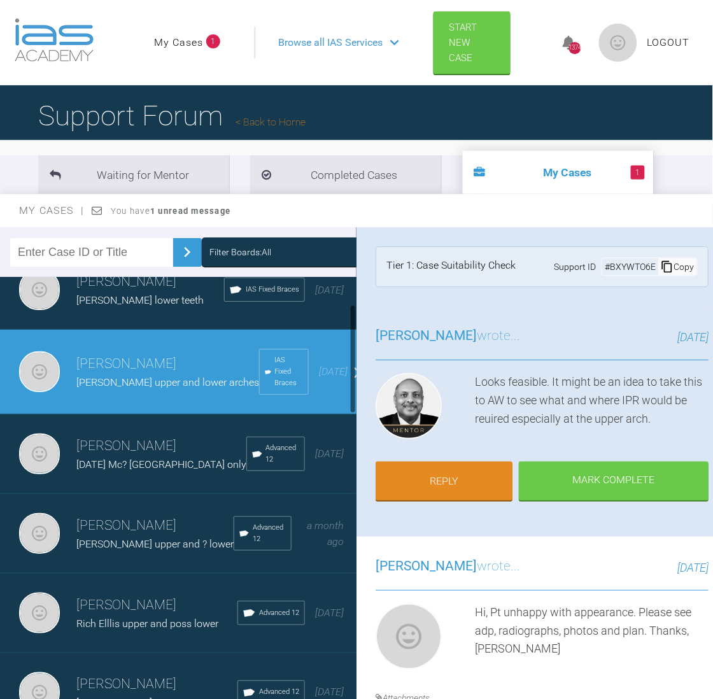
click at [353, 326] on div at bounding box center [353, 358] width 4 height 109
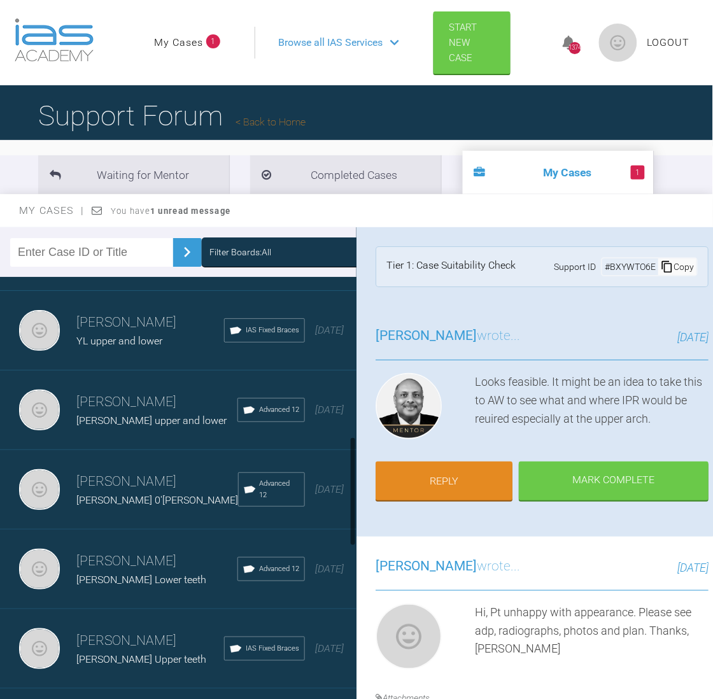
scroll to position [617, 0]
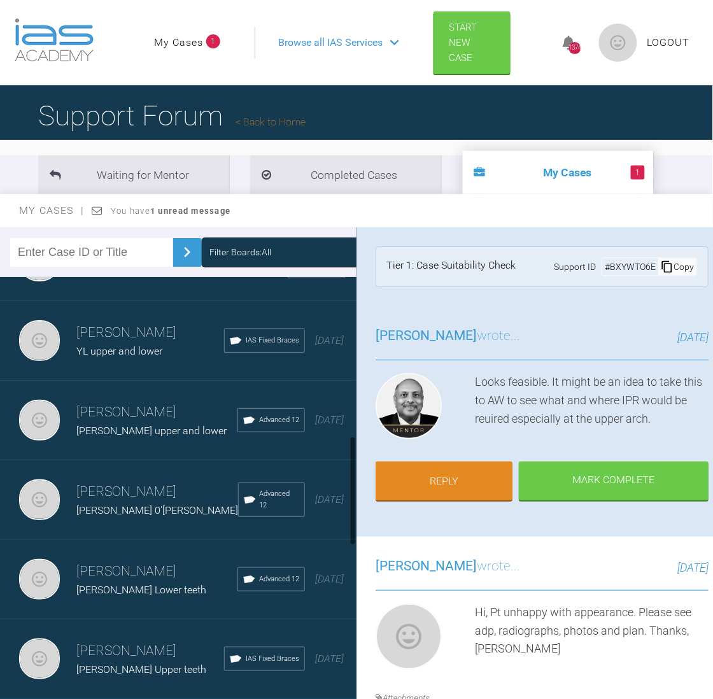
drag, startPoint x: 351, startPoint y: 376, endPoint x: 361, endPoint y: 506, distance: 130.9
click at [361, 506] on div "Filter Boards: All Neil Fearns Lauren Cran upper and lower teeth IAS Fixed Brac…" at bounding box center [356, 475] width 713 height 496
click at [163, 567] on h3 "Neil Fearns" at bounding box center [156, 571] width 161 height 22
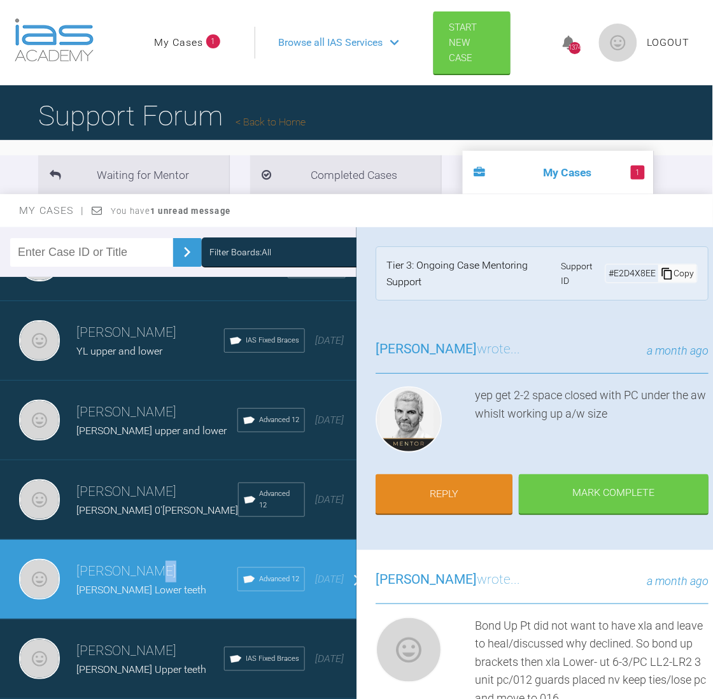
click at [163, 567] on h3 "Neil Fearns" at bounding box center [156, 571] width 161 height 22
click at [455, 482] on link "Reply" at bounding box center [443, 494] width 137 height 39
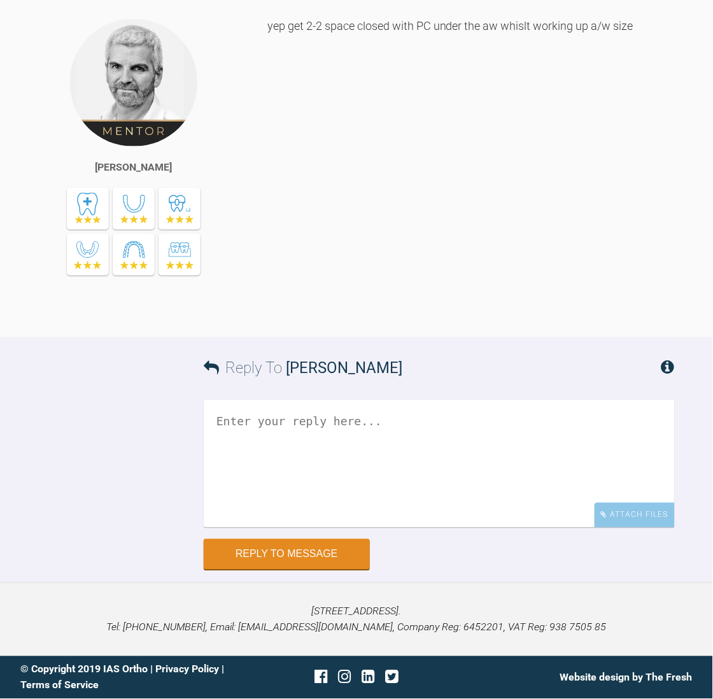
scroll to position [18130, 0]
click at [278, 463] on textarea at bounding box center [439, 463] width 471 height 127
type textarea "loweer kept ut/moved to 016 nv ? 2020"
click at [630, 505] on div "Attach Files" at bounding box center [634, 515] width 80 height 25
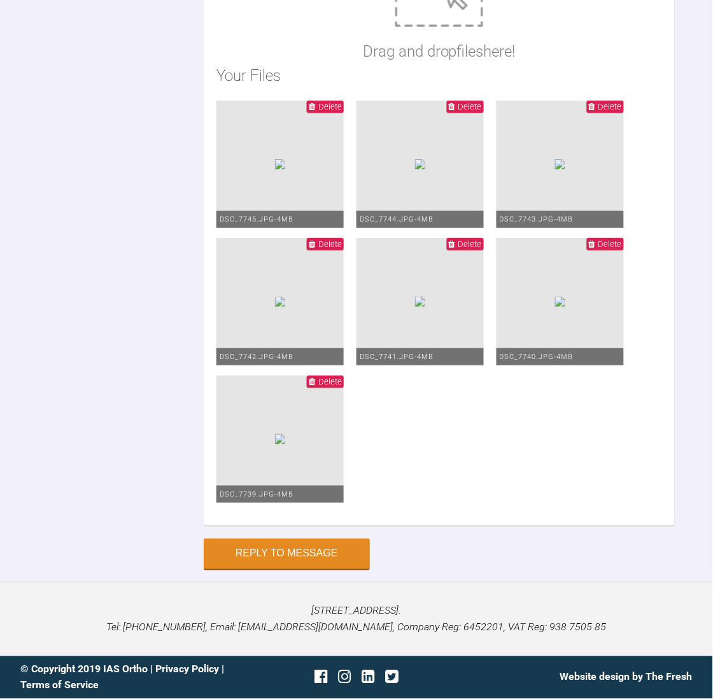
scroll to position [18862, 0]
click at [330, 555] on button "Reply to Message" at bounding box center [287, 555] width 166 height 31
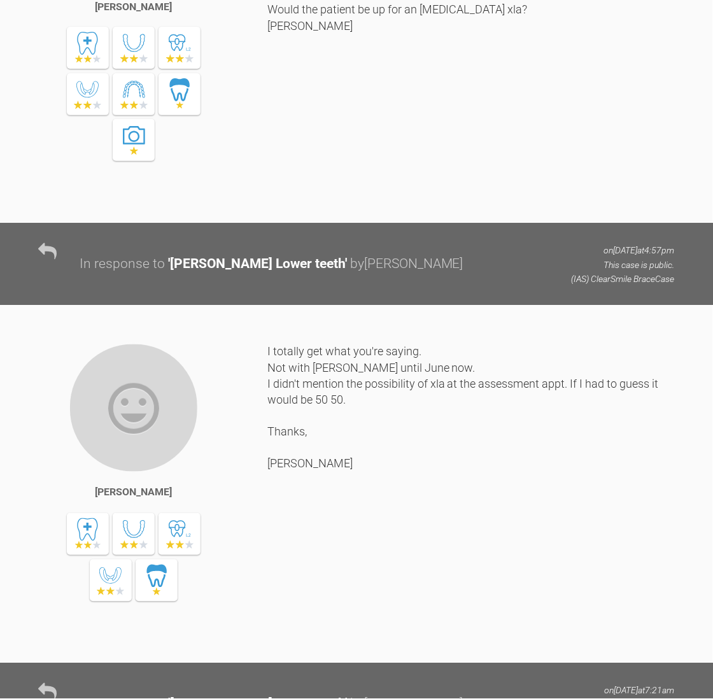
scroll to position [0, 0]
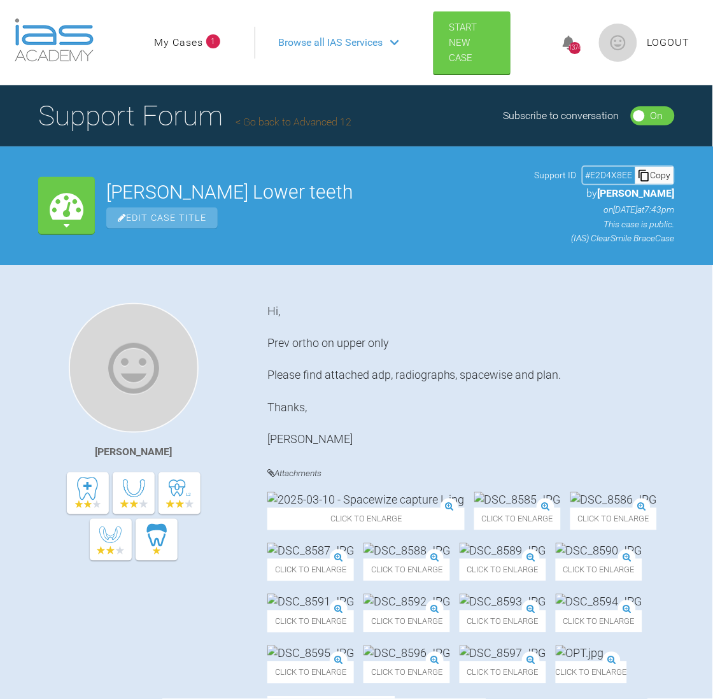
click at [170, 34] on link "My Cases" at bounding box center [178, 42] width 49 height 17
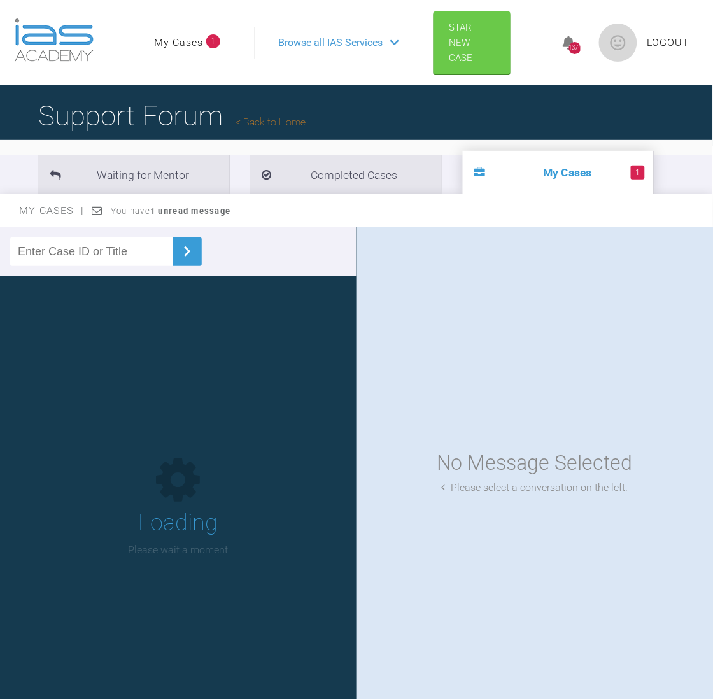
click at [170, 34] on link "My Cases" at bounding box center [178, 42] width 49 height 17
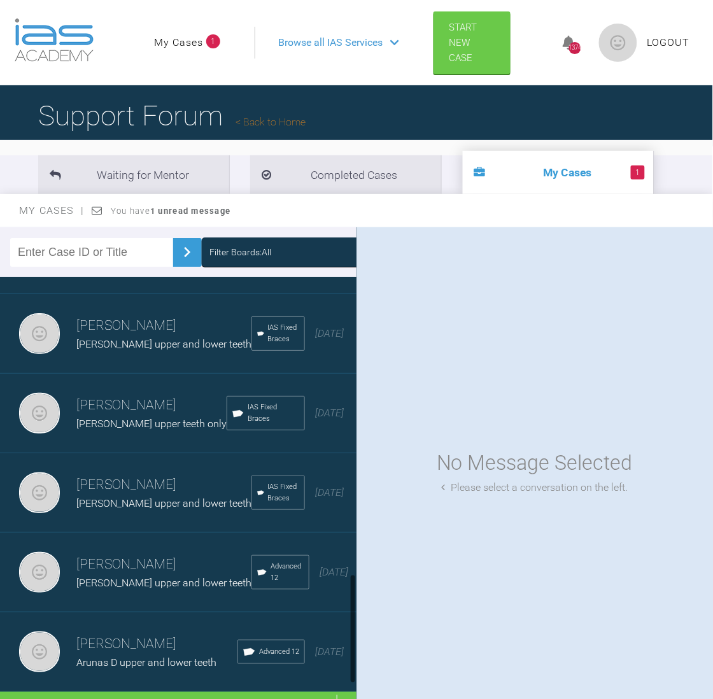
scroll to position [1223, 0]
drag, startPoint x: 352, startPoint y: 307, endPoint x: 356, endPoint y: 678, distance: 370.9
click at [356, 678] on div "Filter Boards: All Neil Fearns Lauren Cran upper and lower teeth IAS Fixed Brac…" at bounding box center [356, 475] width 713 height 496
click at [178, 692] on div "Load more" at bounding box center [185, 711] width 371 height 39
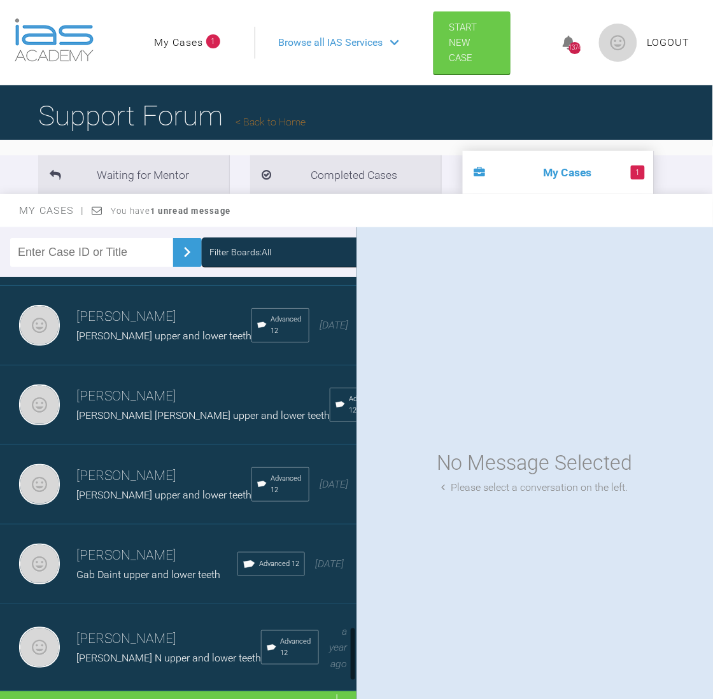
scroll to position [2887, 0]
drag, startPoint x: 352, startPoint y: 453, endPoint x: 361, endPoint y: 672, distance: 219.0
click at [361, 672] on div "Filter Boards: All Neil Fearns Lauren Cran upper and lower teeth IAS Fixed Brac…" at bounding box center [356, 475] width 713 height 496
click at [171, 691] on div "Load more" at bounding box center [185, 710] width 371 height 39
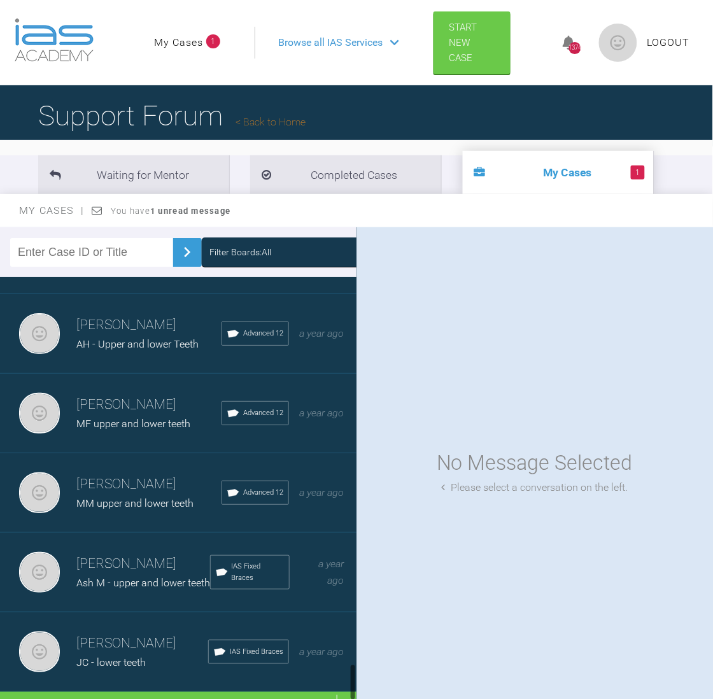
scroll to position [4460, 0]
drag, startPoint x: 352, startPoint y: 540, endPoint x: 352, endPoint y: 682, distance: 142.5
click at [352, 682] on div at bounding box center [353, 683] width 4 height 37
click at [177, 692] on div "Load more" at bounding box center [185, 711] width 371 height 39
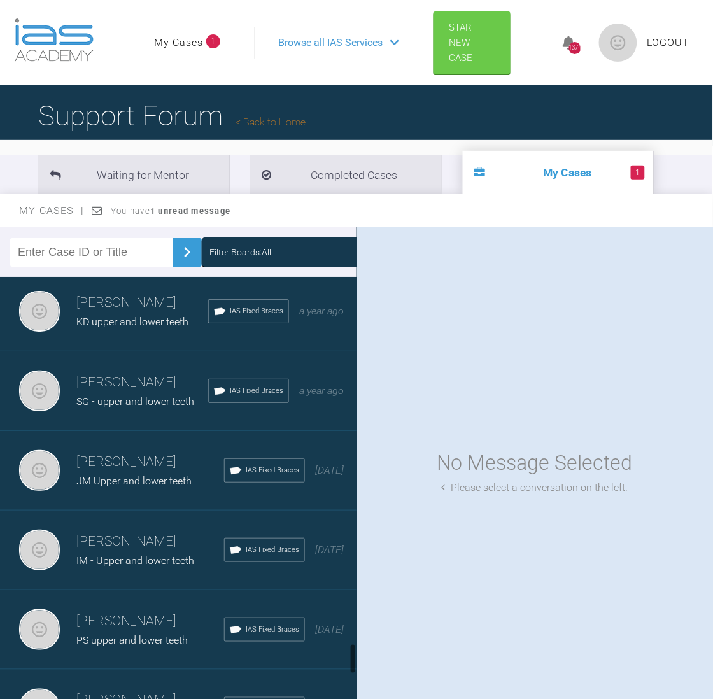
scroll to position [5063, 0]
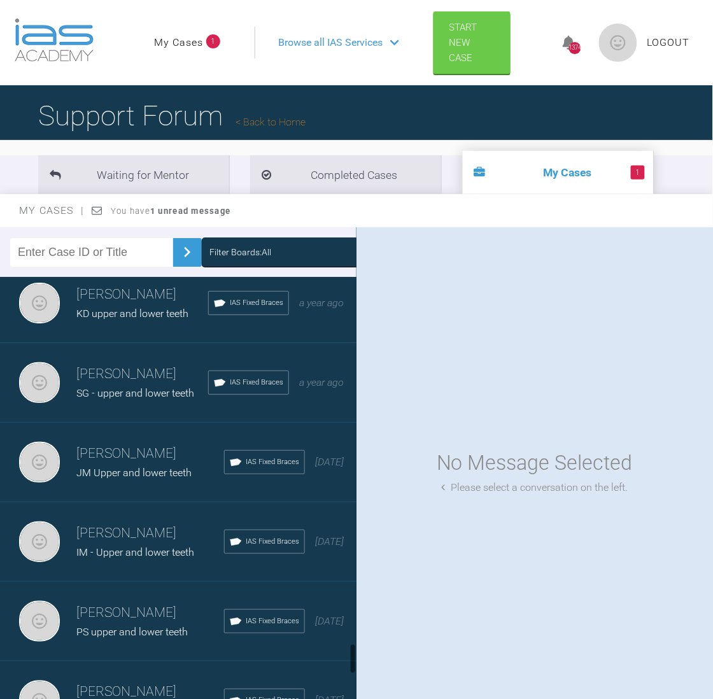
drag, startPoint x: 352, startPoint y: 610, endPoint x: 354, endPoint y: 652, distance: 42.1
click at [354, 652] on div at bounding box center [353, 658] width 4 height 31
click at [135, 544] on h3 "Neil Fearns" at bounding box center [150, 533] width 148 height 22
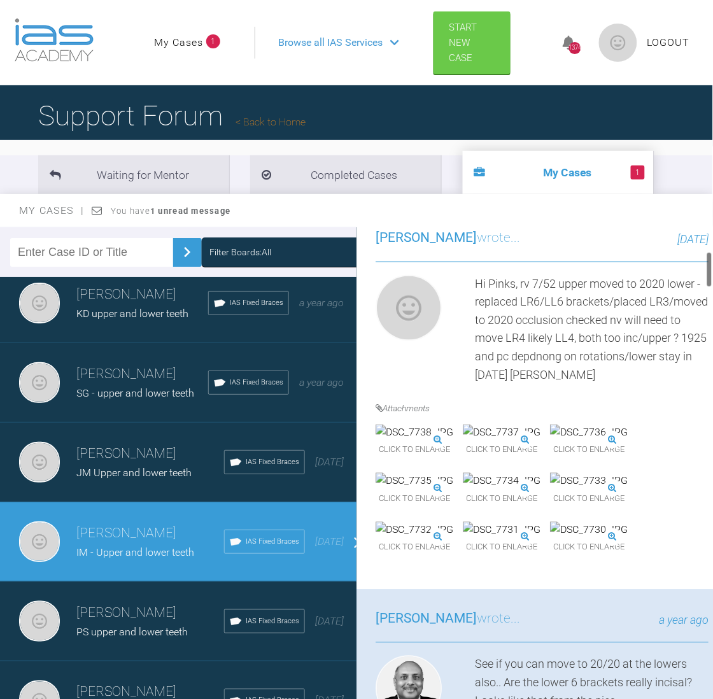
scroll to position [350, 0]
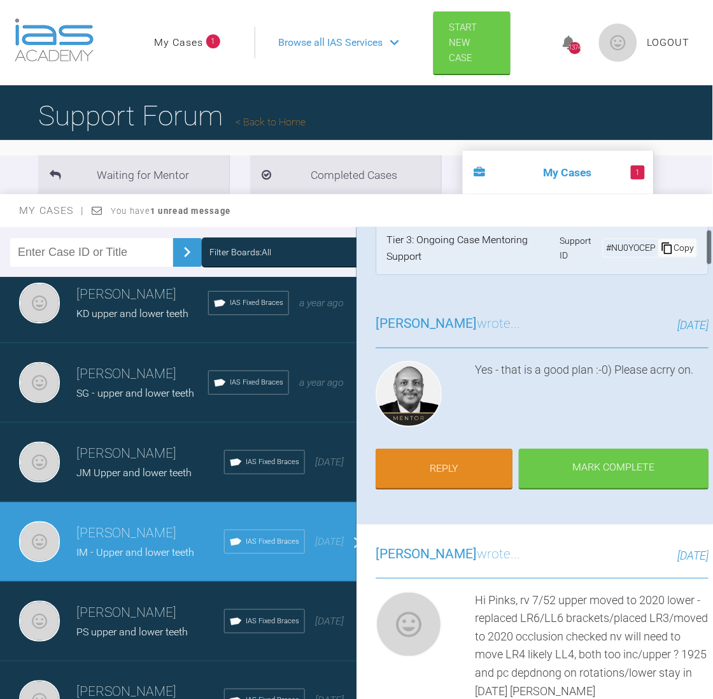
click at [708, 247] on div at bounding box center [709, 247] width 4 height 36
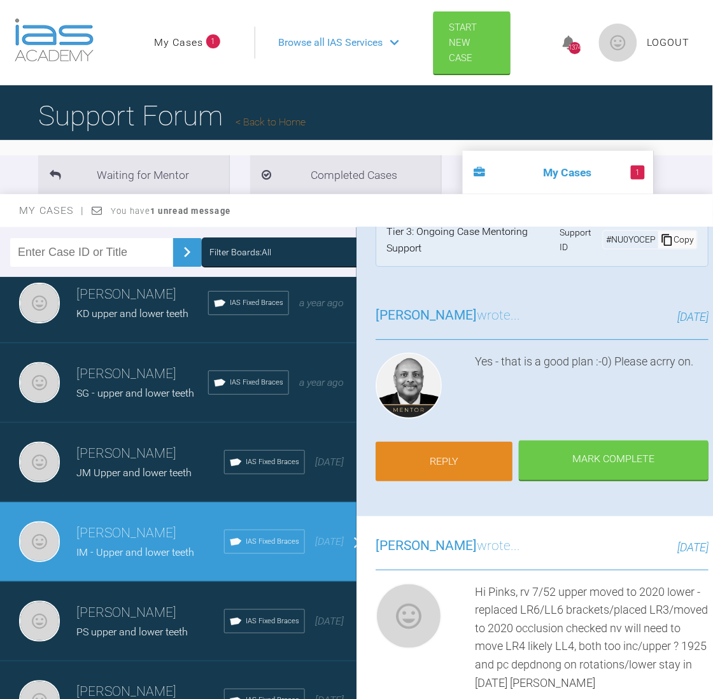
click at [459, 461] on link "Reply" at bounding box center [443, 461] width 137 height 39
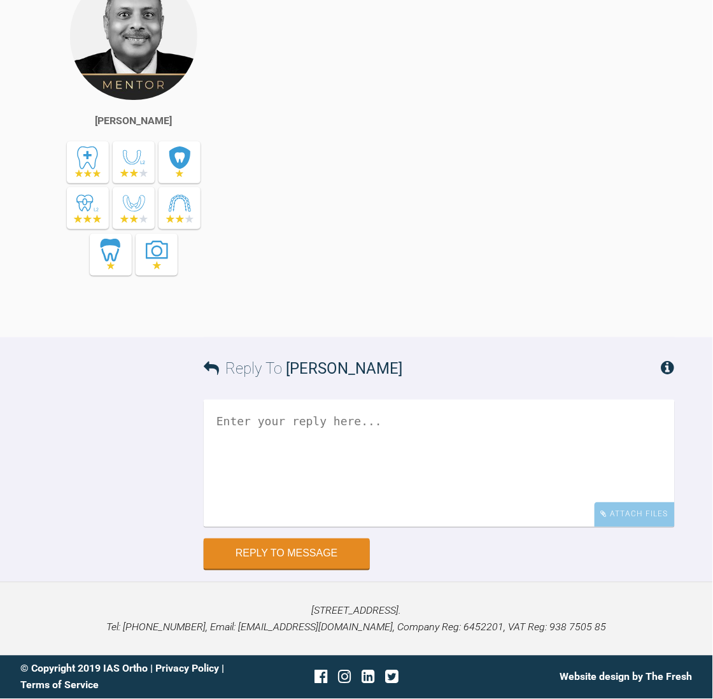
scroll to position [10086, 0]
click at [375, 441] on textarea at bounding box center [439, 463] width 471 height 127
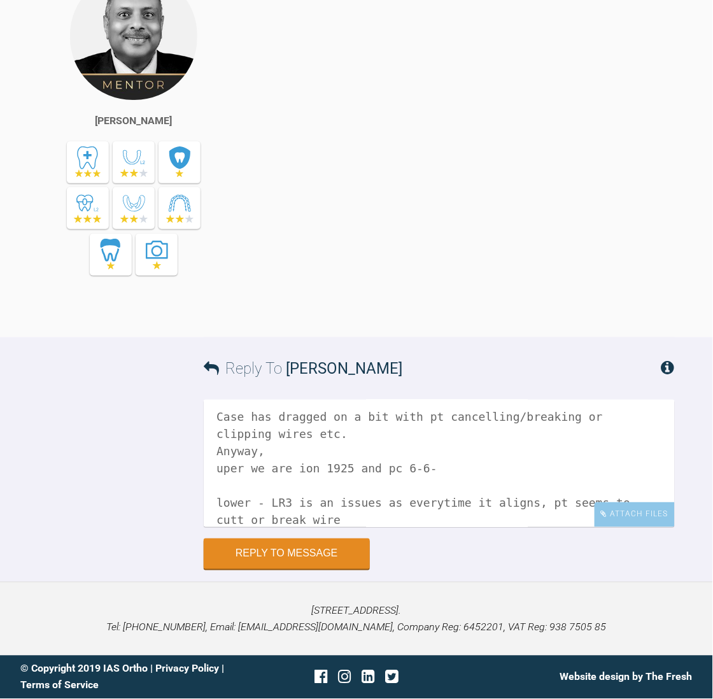
scroll to position [52, 0]
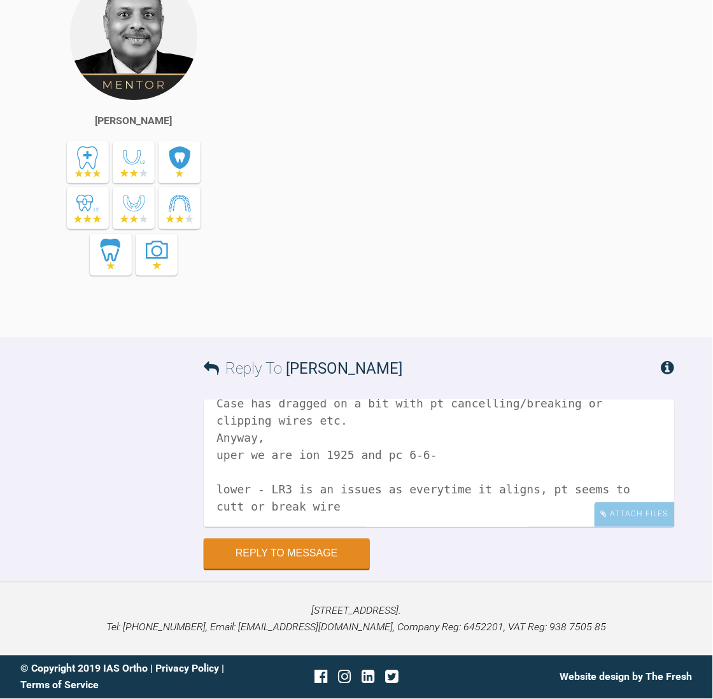
click at [621, 486] on textarea "Hi Pinks, Case has dragged on a bit with pt cancelling/breaking or clipping wir…" at bounding box center [439, 463] width 471 height 127
click at [288, 506] on textarea "Hi Pinks, Case has dragged on a bit with pt cancelling/breaking or clipping wir…" at bounding box center [439, 463] width 471 height 127
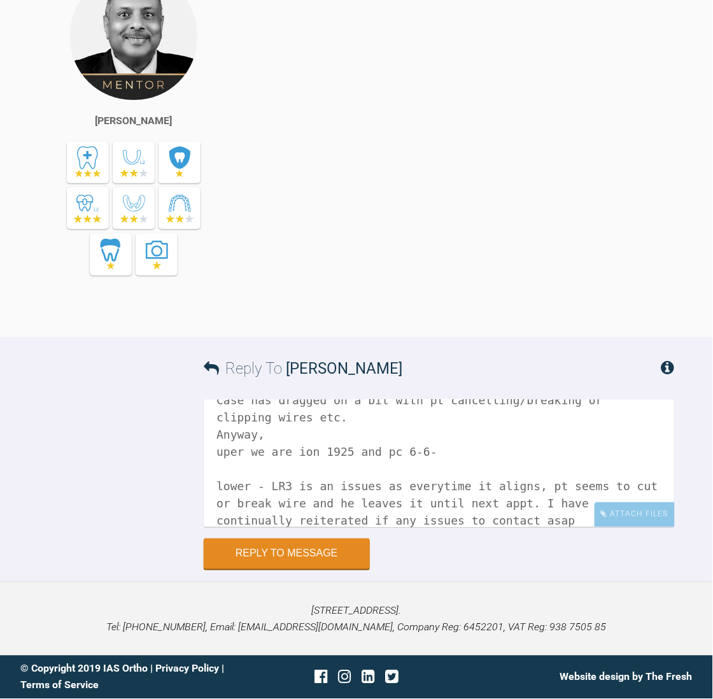
scroll to position [69, 0]
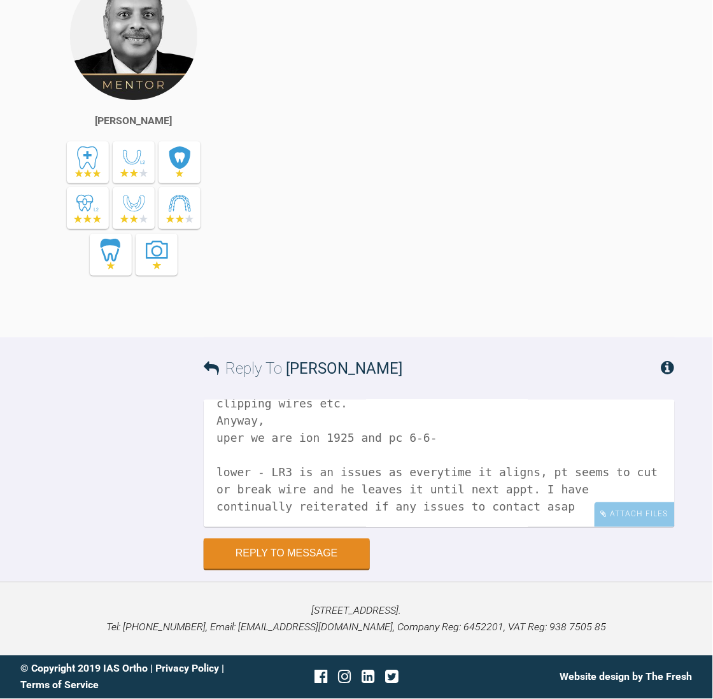
click at [484, 506] on textarea "Hi Pinks, Case has dragged on a bit with pt cancelling/breaking or clipping wir…" at bounding box center [439, 463] width 471 height 127
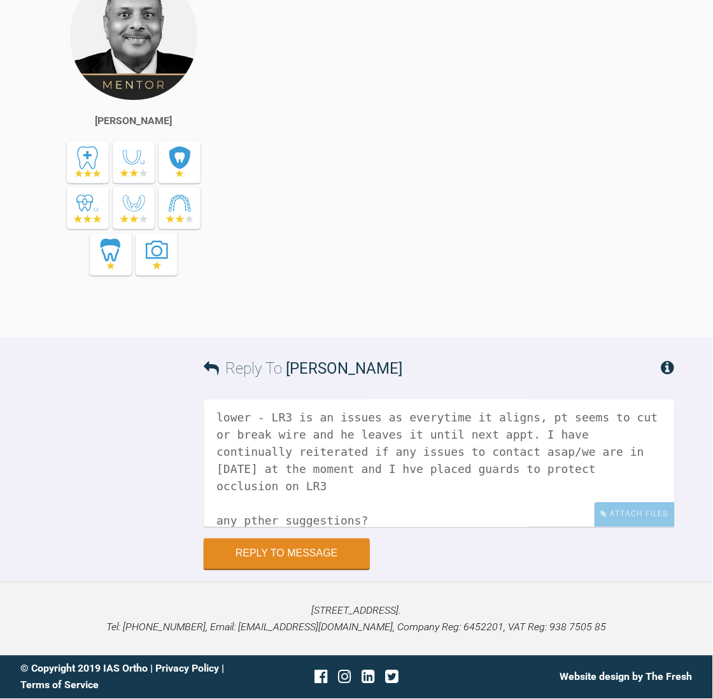
scroll to position [142, 0]
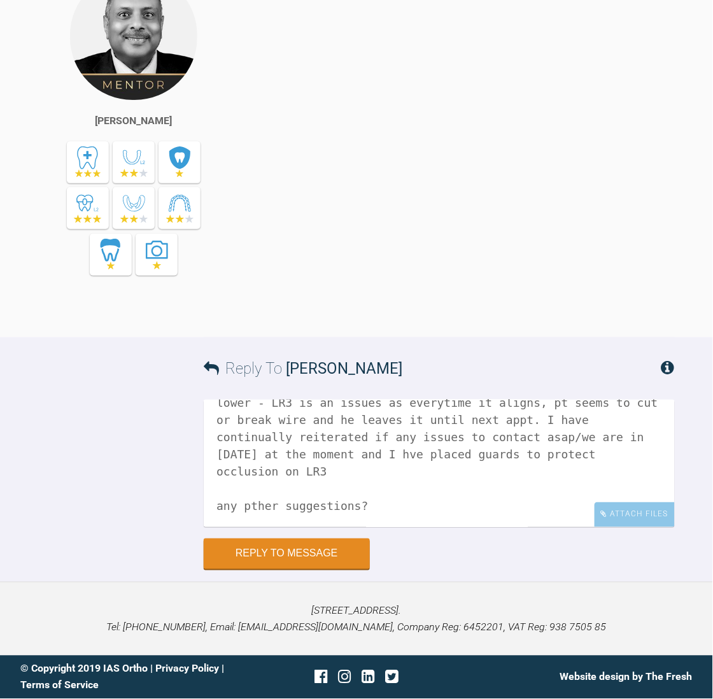
click at [247, 486] on textarea "Hi Pinks, Case has dragged on a bit with pt cancelling/breaking or clipping wir…" at bounding box center [439, 463] width 471 height 127
click at [368, 485] on textarea "Hi Pinks, Case has dragged on a bit with pt cancelling/breaking or clipping wir…" at bounding box center [439, 463] width 471 height 127
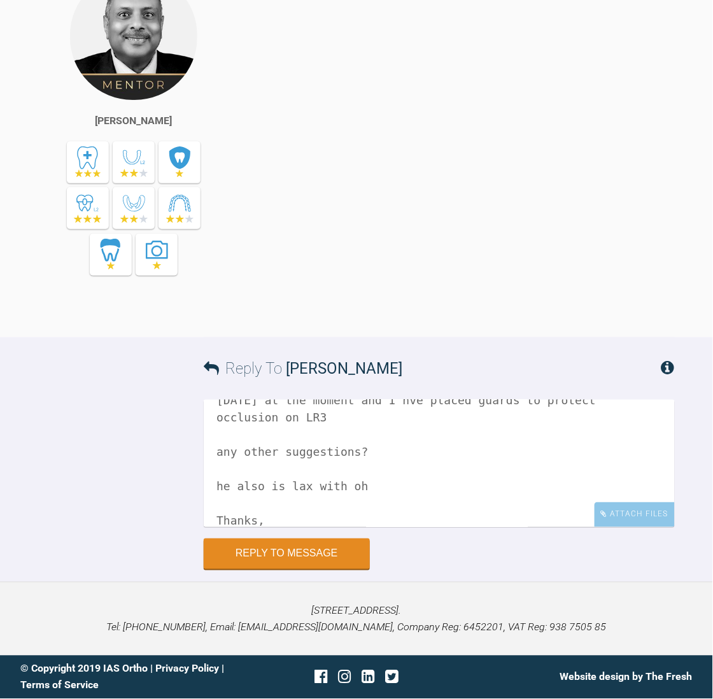
scroll to position [211, 0]
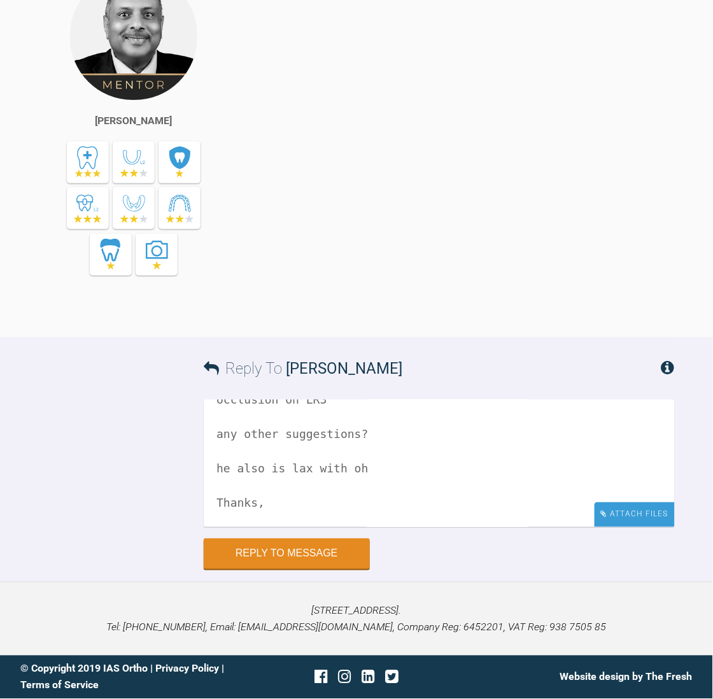
type textarea "Hi Pinks, Case has dragged on a bit with pt cancelling/breaking or clipping wir…"
click at [625, 510] on div "Attach Files" at bounding box center [634, 514] width 80 height 25
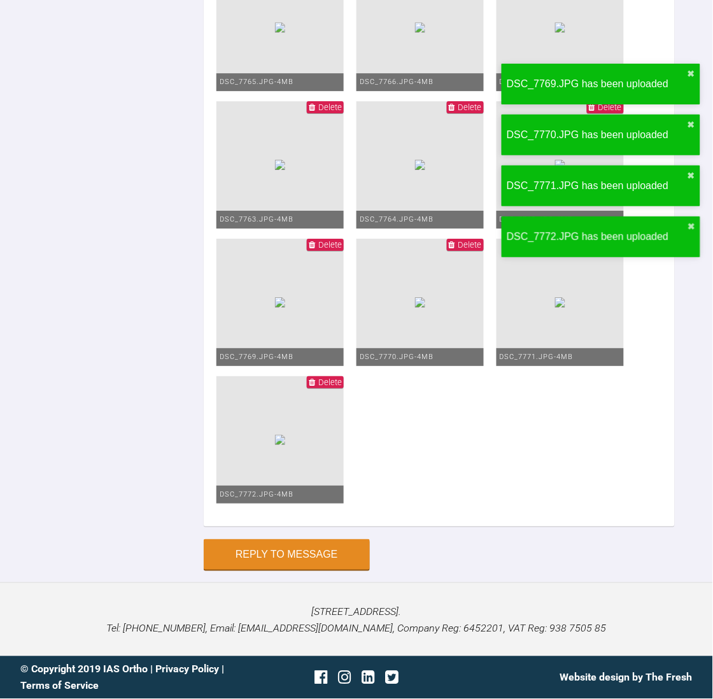
scroll to position [10955, 0]
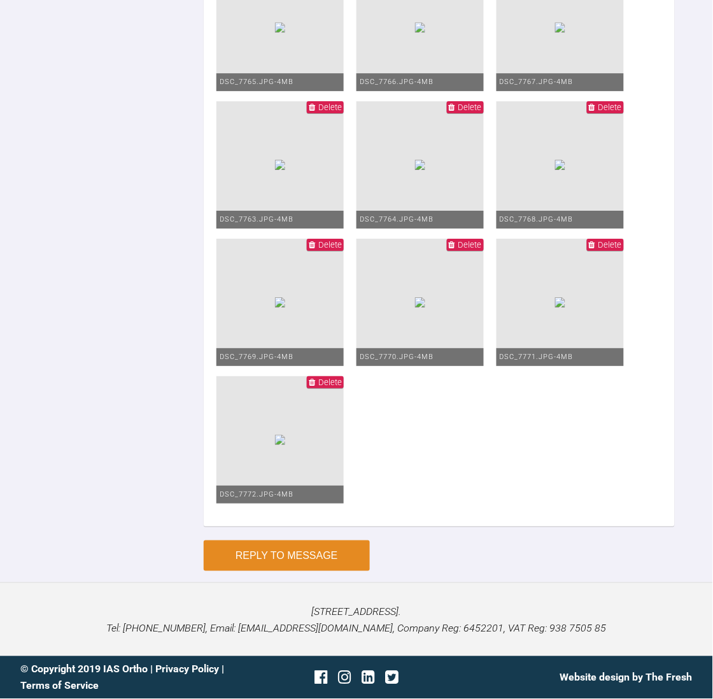
click at [276, 552] on button "Reply to Message" at bounding box center [287, 555] width 166 height 31
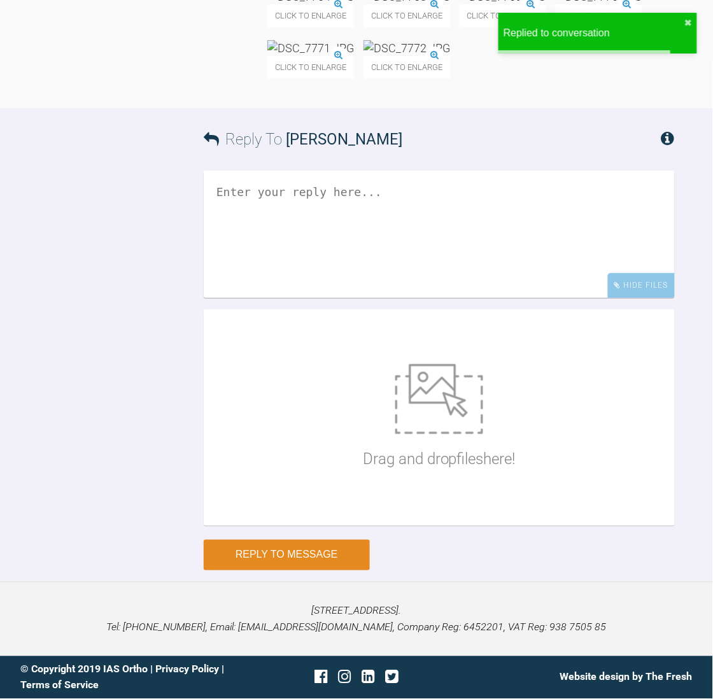
scroll to position [10711, 0]
